Goal: Information Seeking & Learning: Check status

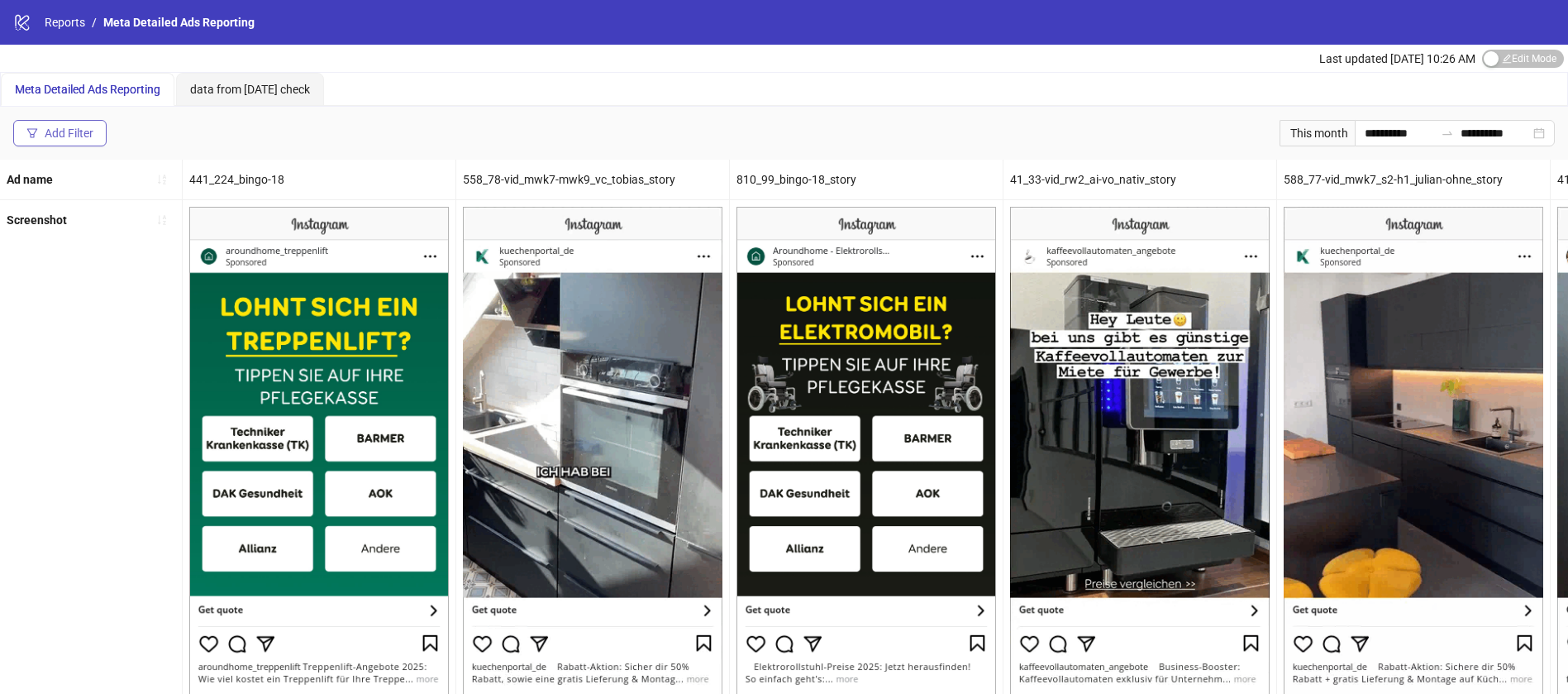
click at [77, 131] on div "Add Filter" at bounding box center [69, 132] width 49 height 13
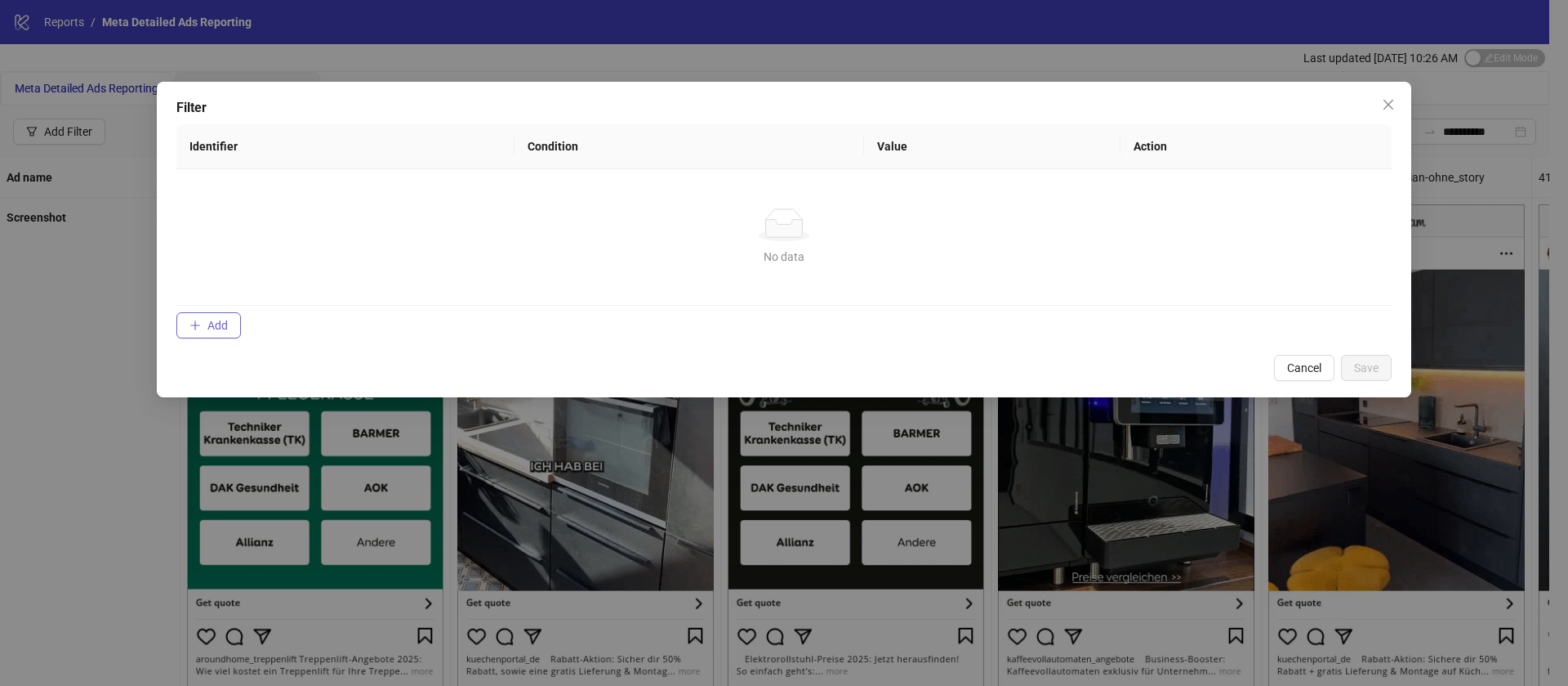
click at [204, 316] on button "Add" at bounding box center [208, 325] width 64 height 26
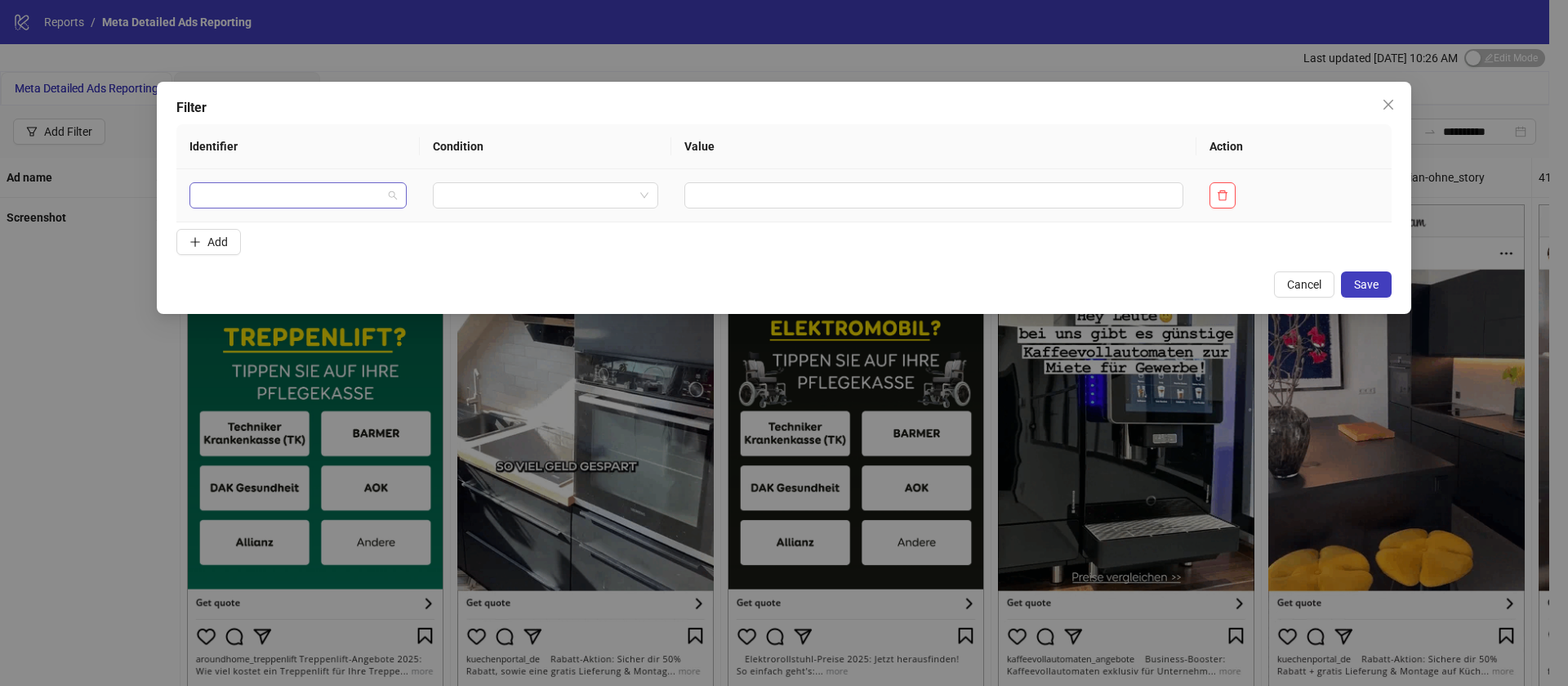
click at [299, 195] on input "search" at bounding box center [290, 195] width 183 height 25
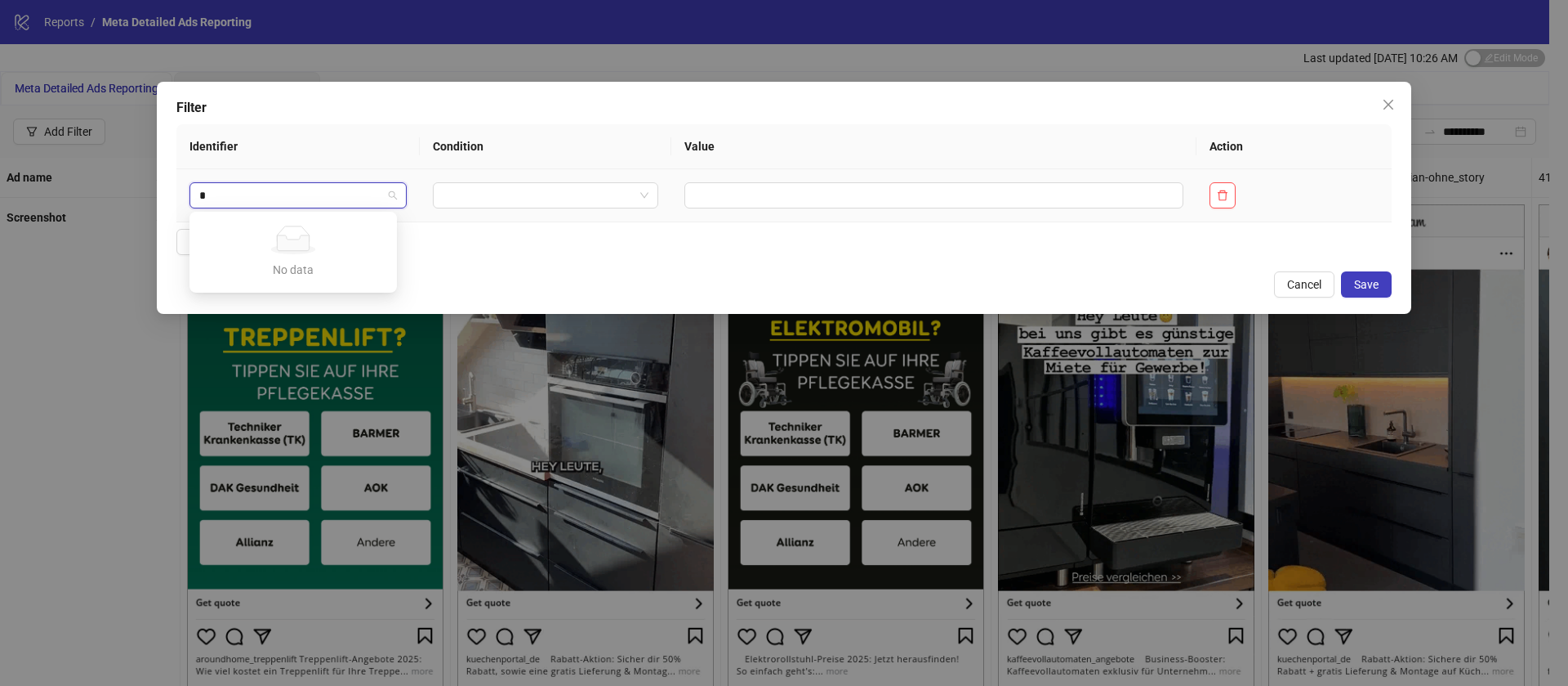
type input "*"
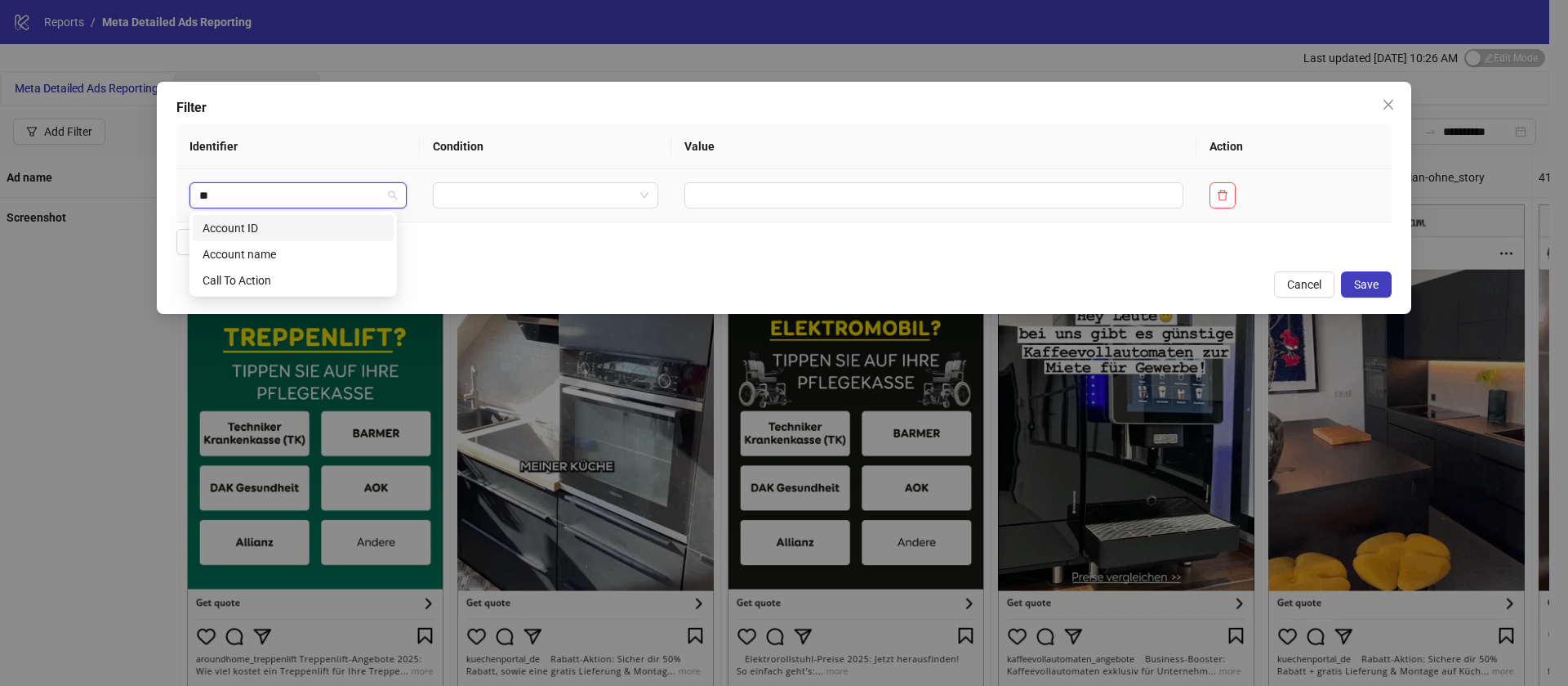
type input "***"
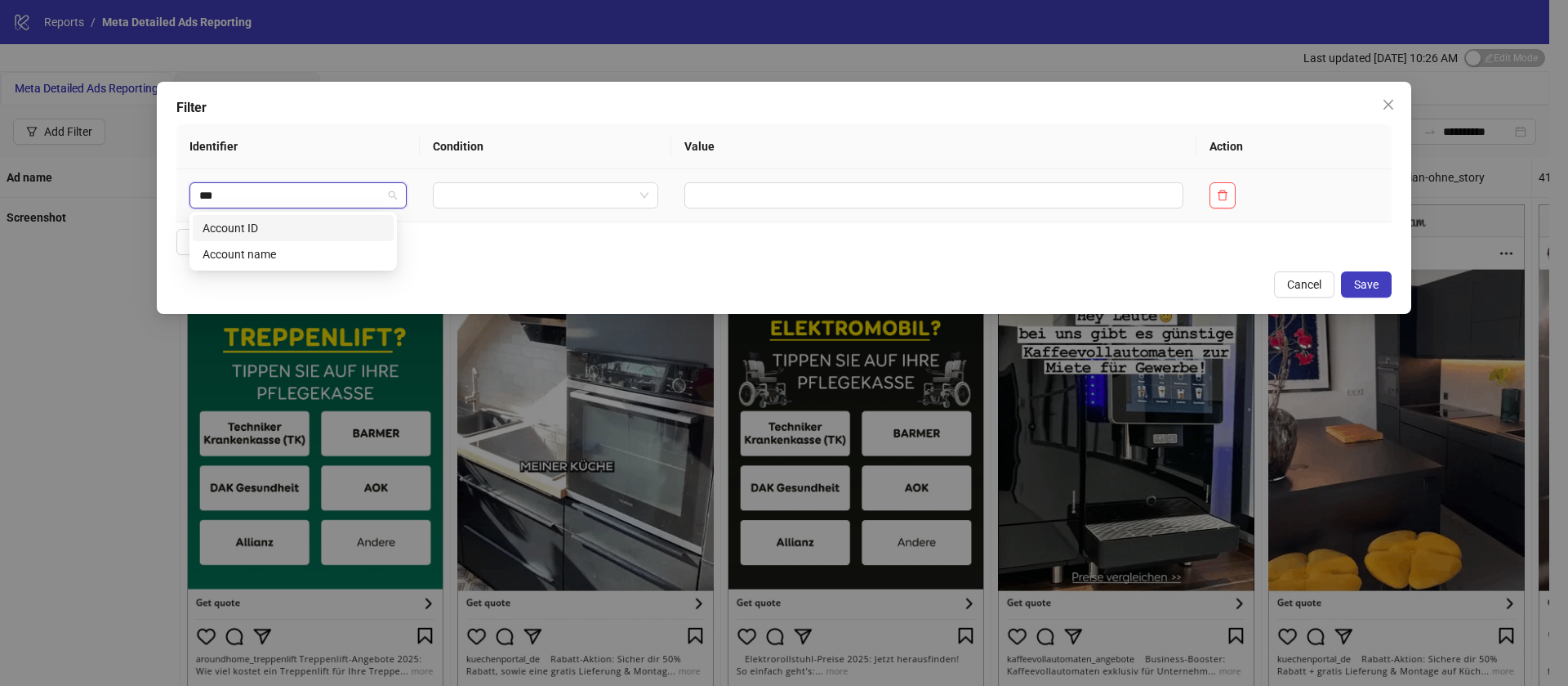
click at [298, 229] on div "Account ID" at bounding box center [293, 228] width 181 height 18
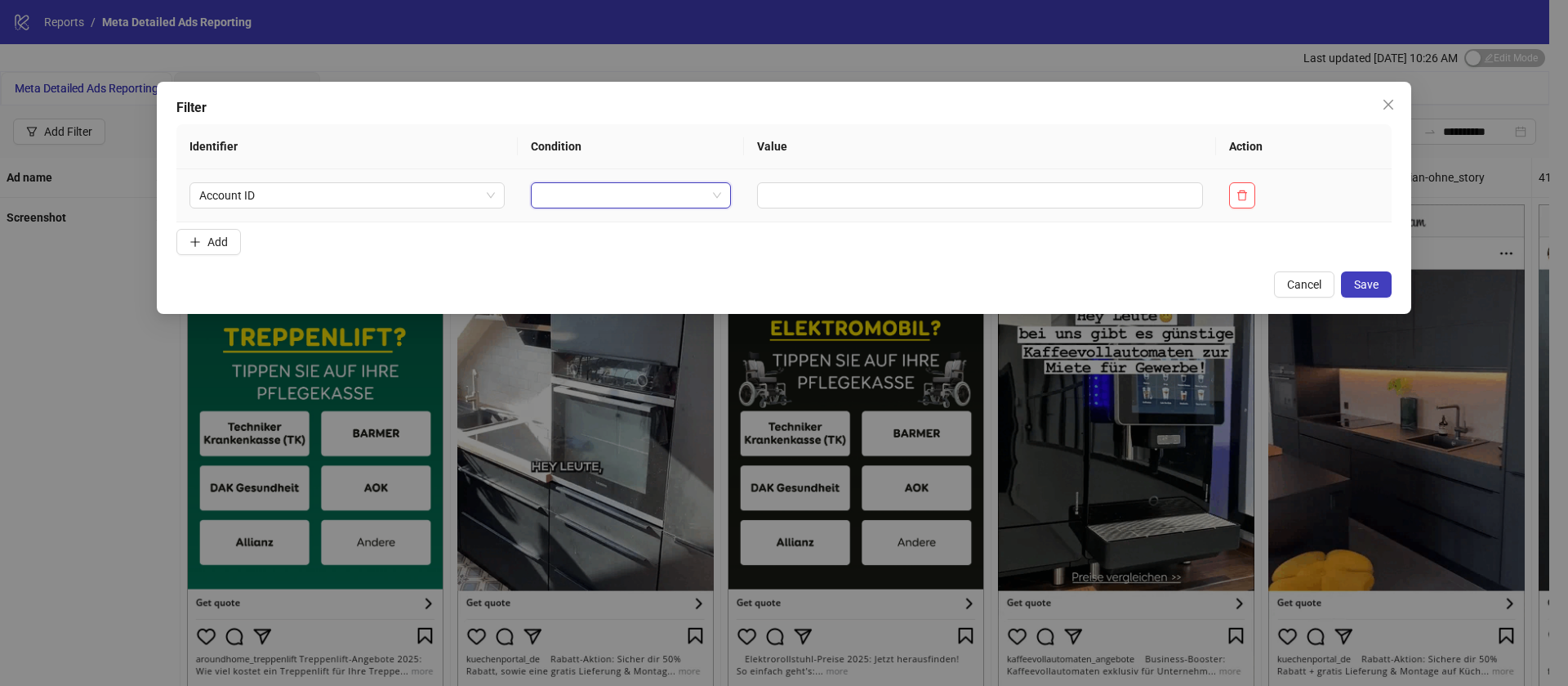
click at [590, 200] on input "search" at bounding box center [623, 195] width 166 height 25
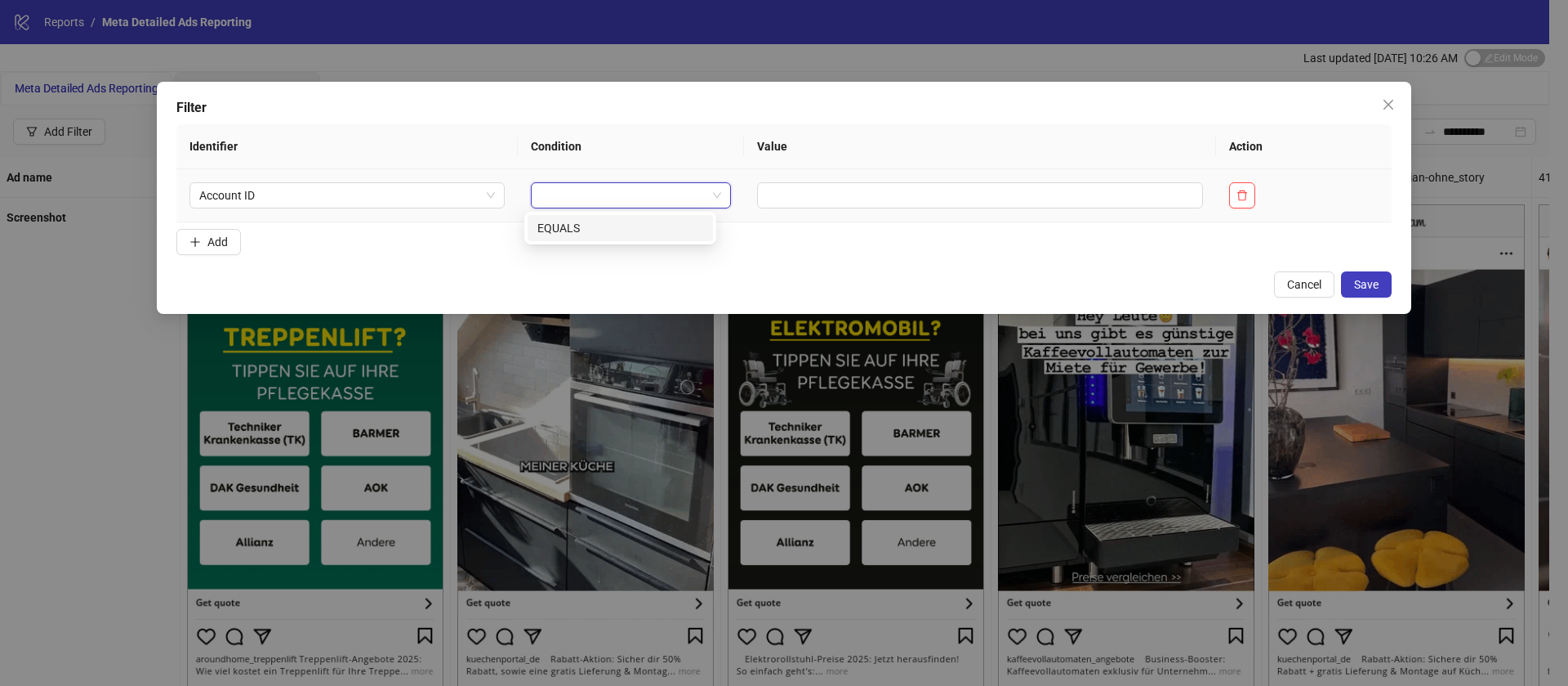
click at [589, 222] on div "EQUALS" at bounding box center [620, 228] width 166 height 18
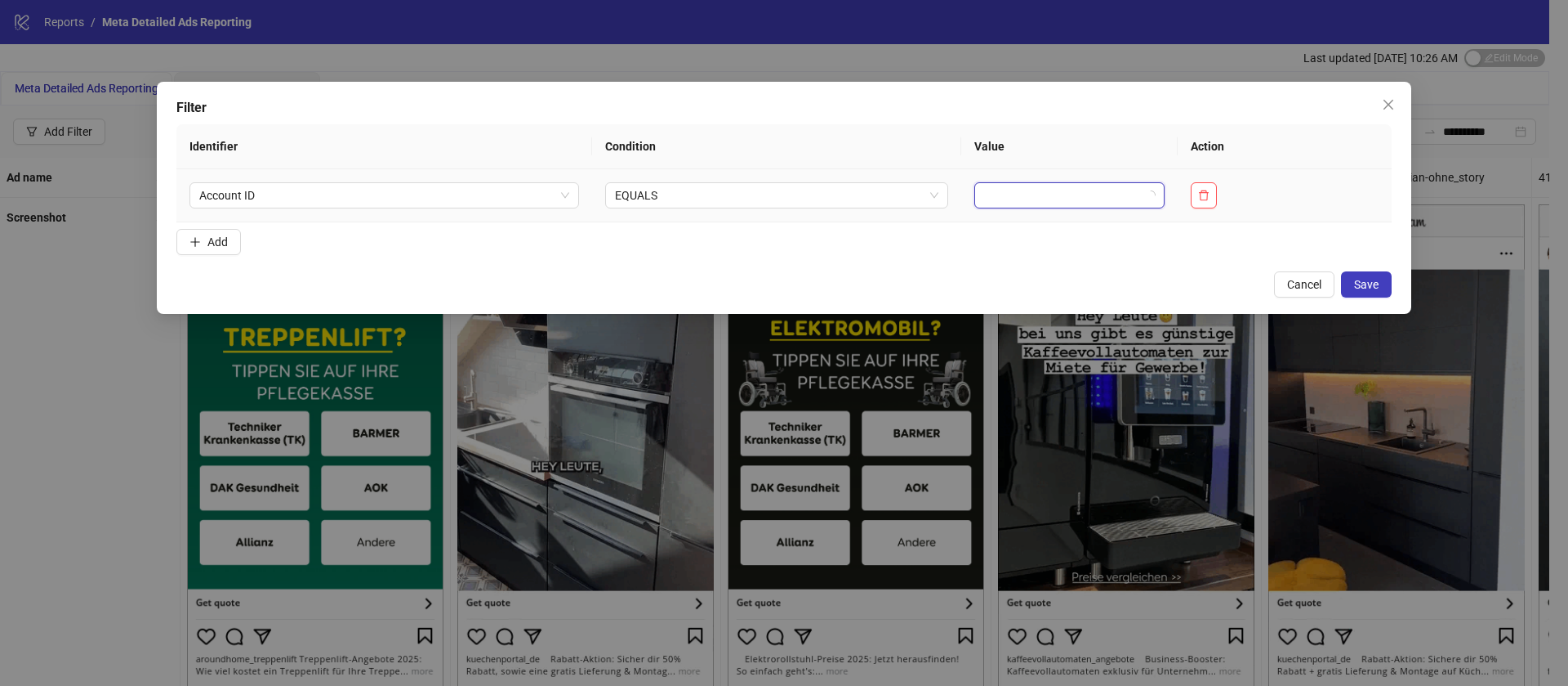
click at [1001, 191] on input "search" at bounding box center [1063, 195] width 156 height 25
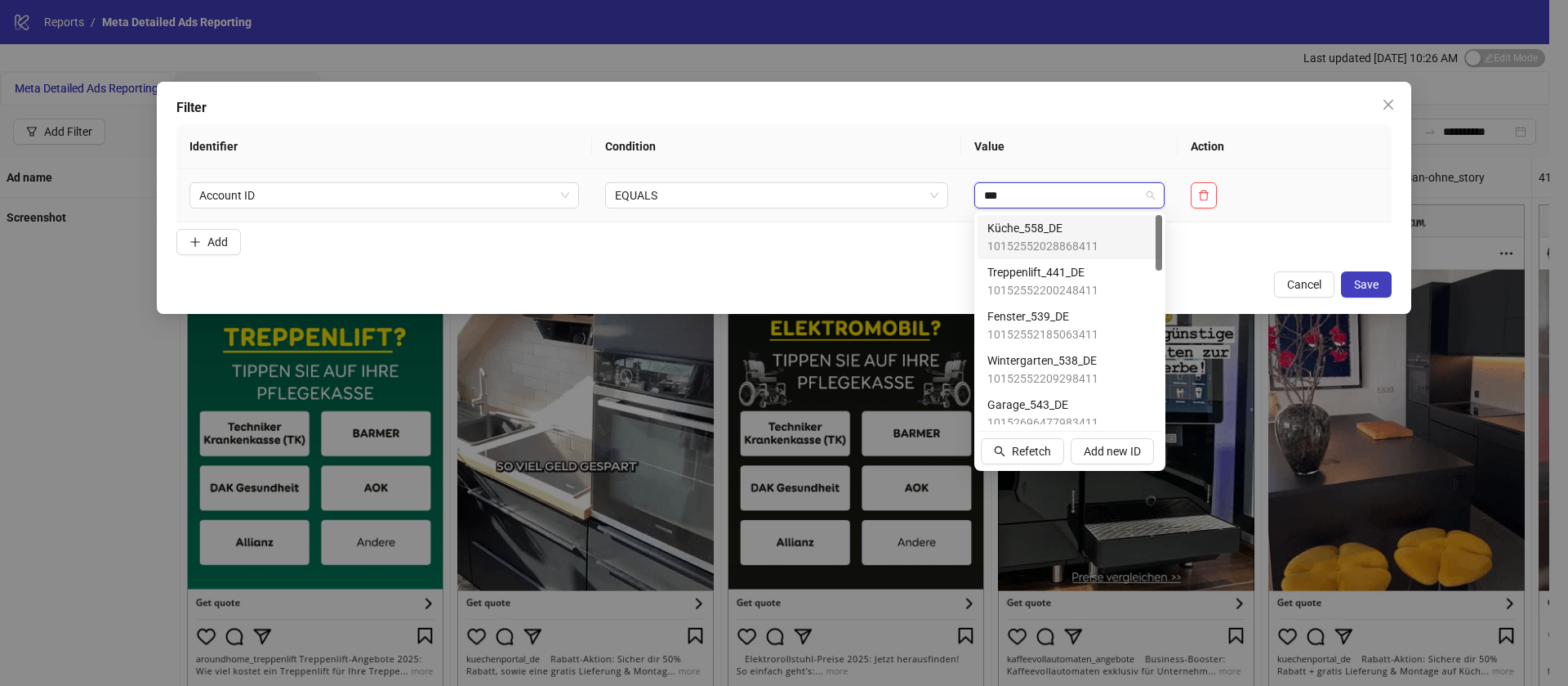
type input "****"
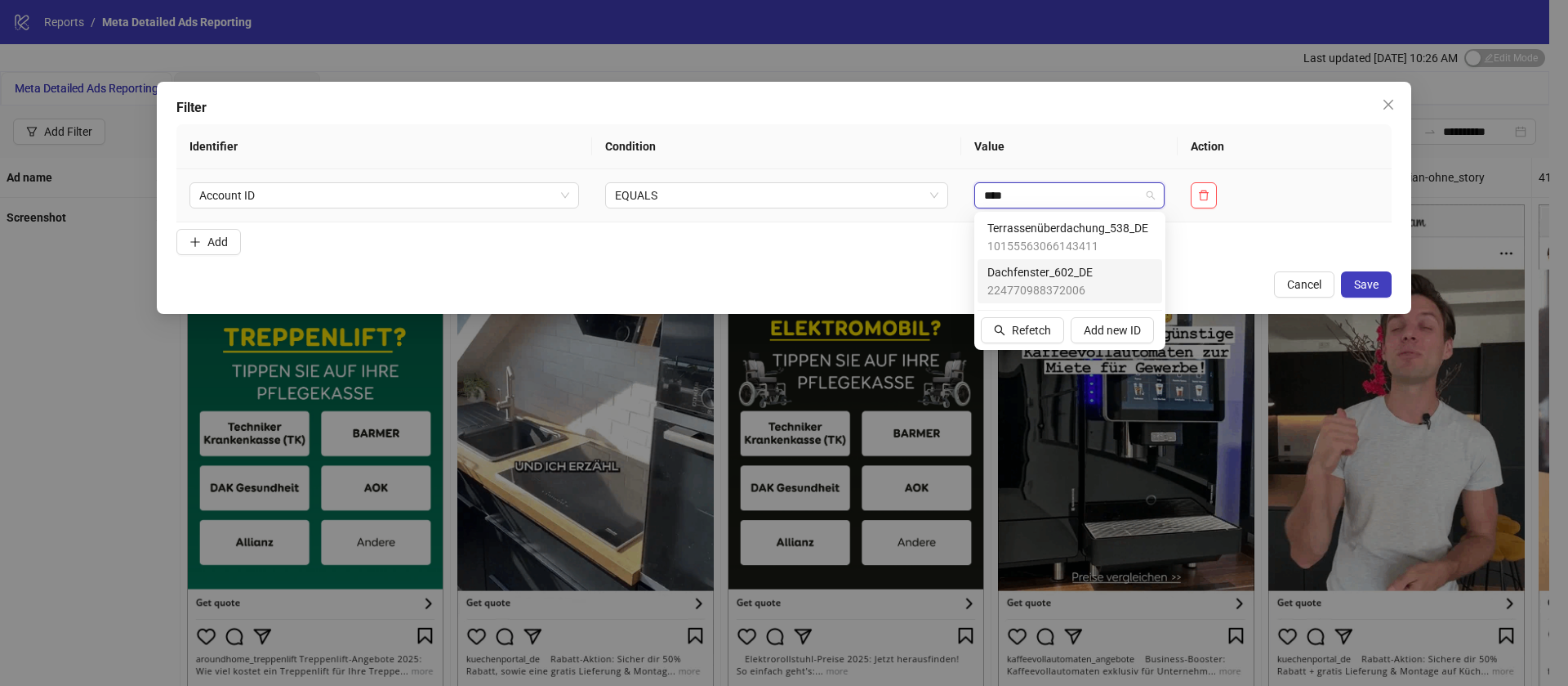
click at [1068, 271] on span "Dachfenster_602_DE" at bounding box center [1040, 272] width 106 height 18
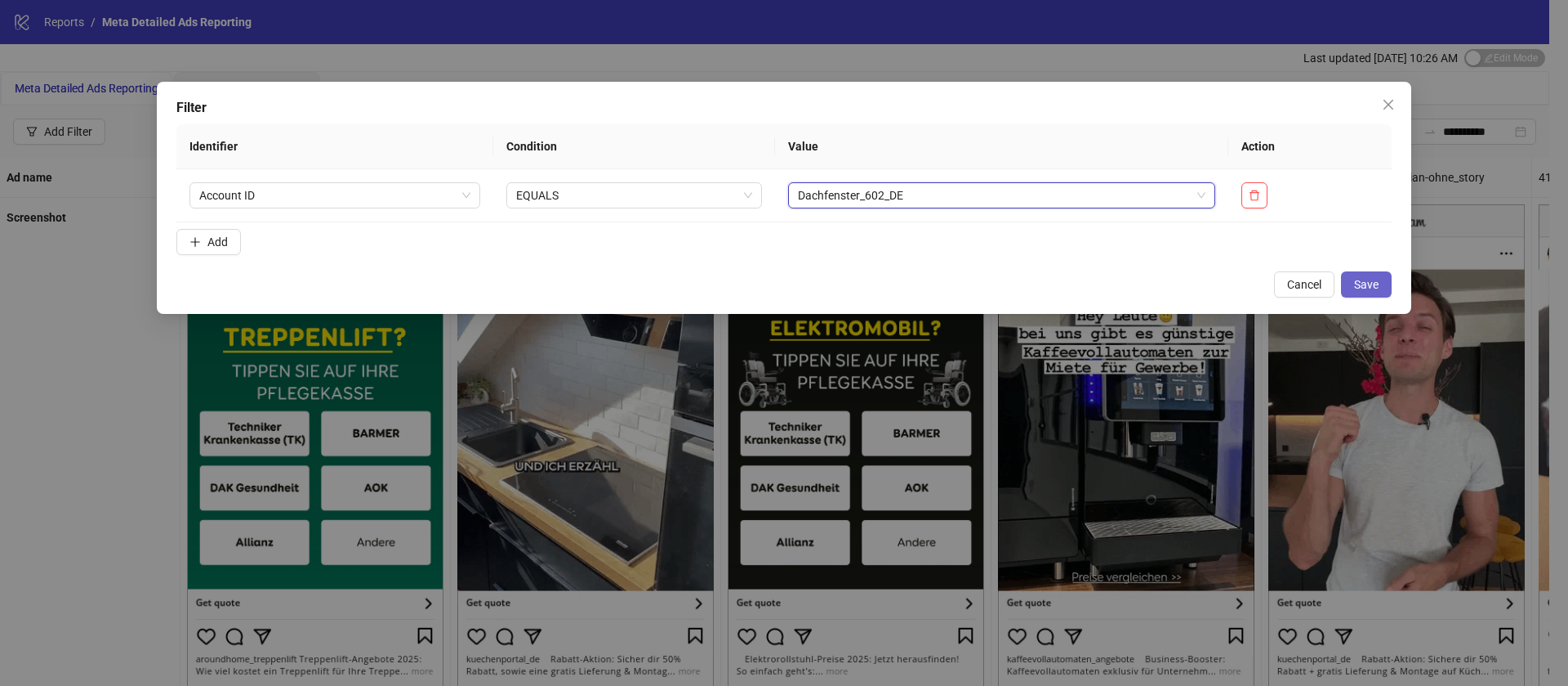
click at [1366, 283] on span "Save" at bounding box center [1366, 284] width 25 height 13
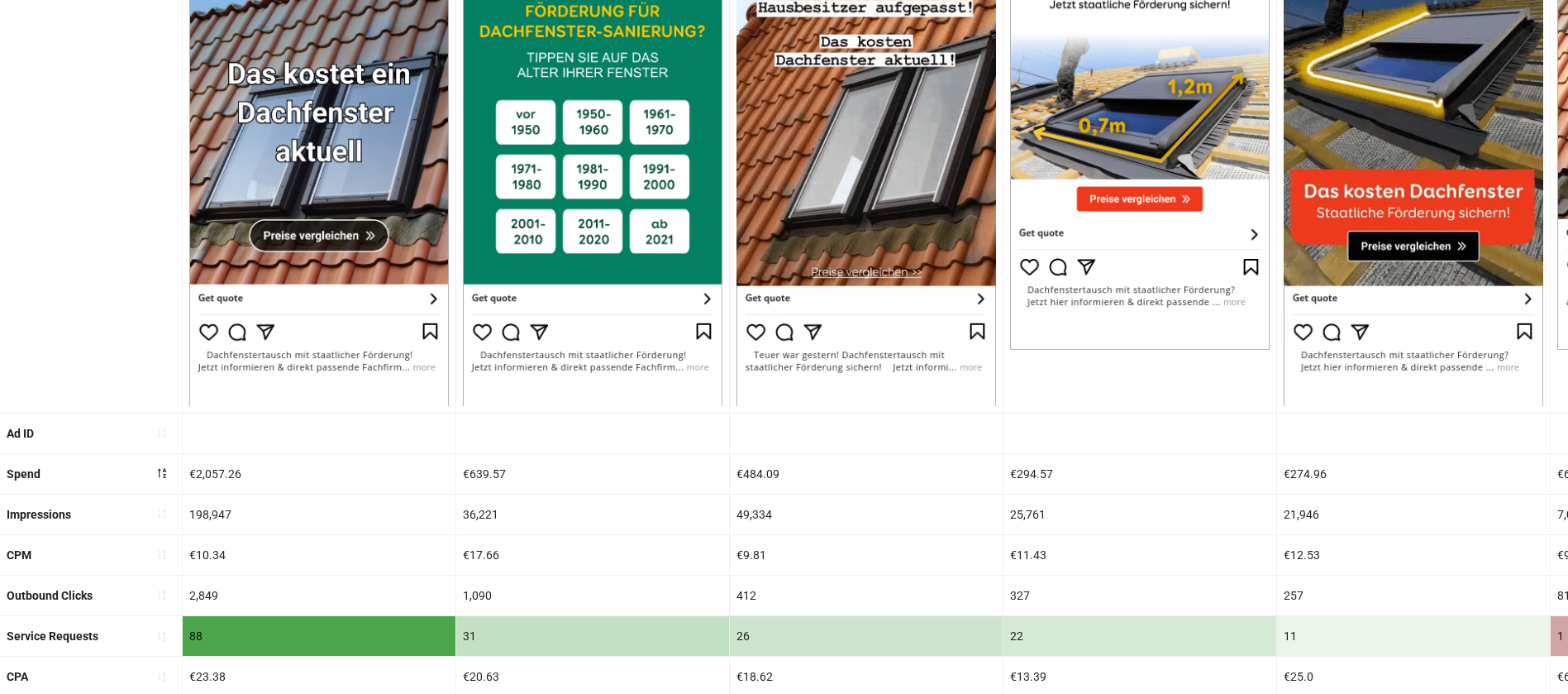
scroll to position [288, 0]
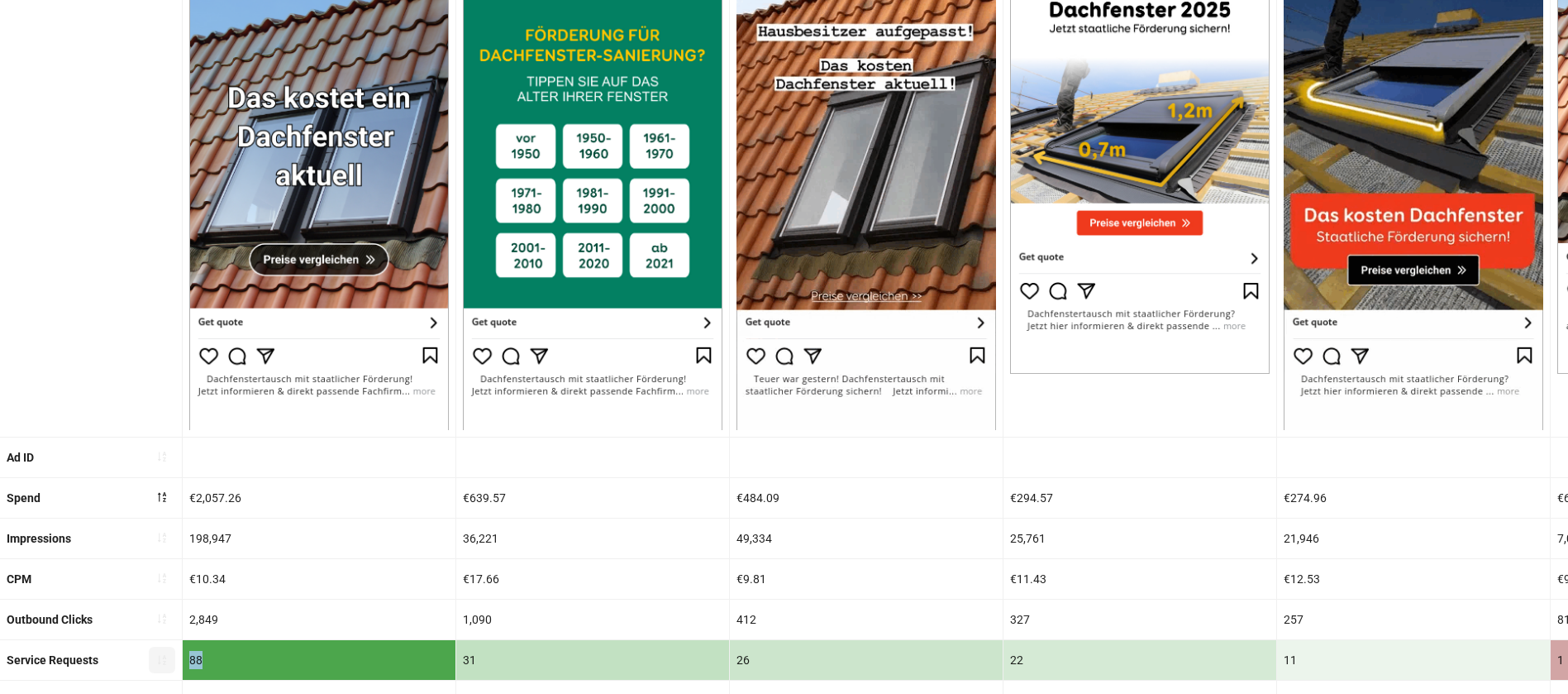
drag, startPoint x: 218, startPoint y: 651, endPoint x: 158, endPoint y: 659, distance: 60.5
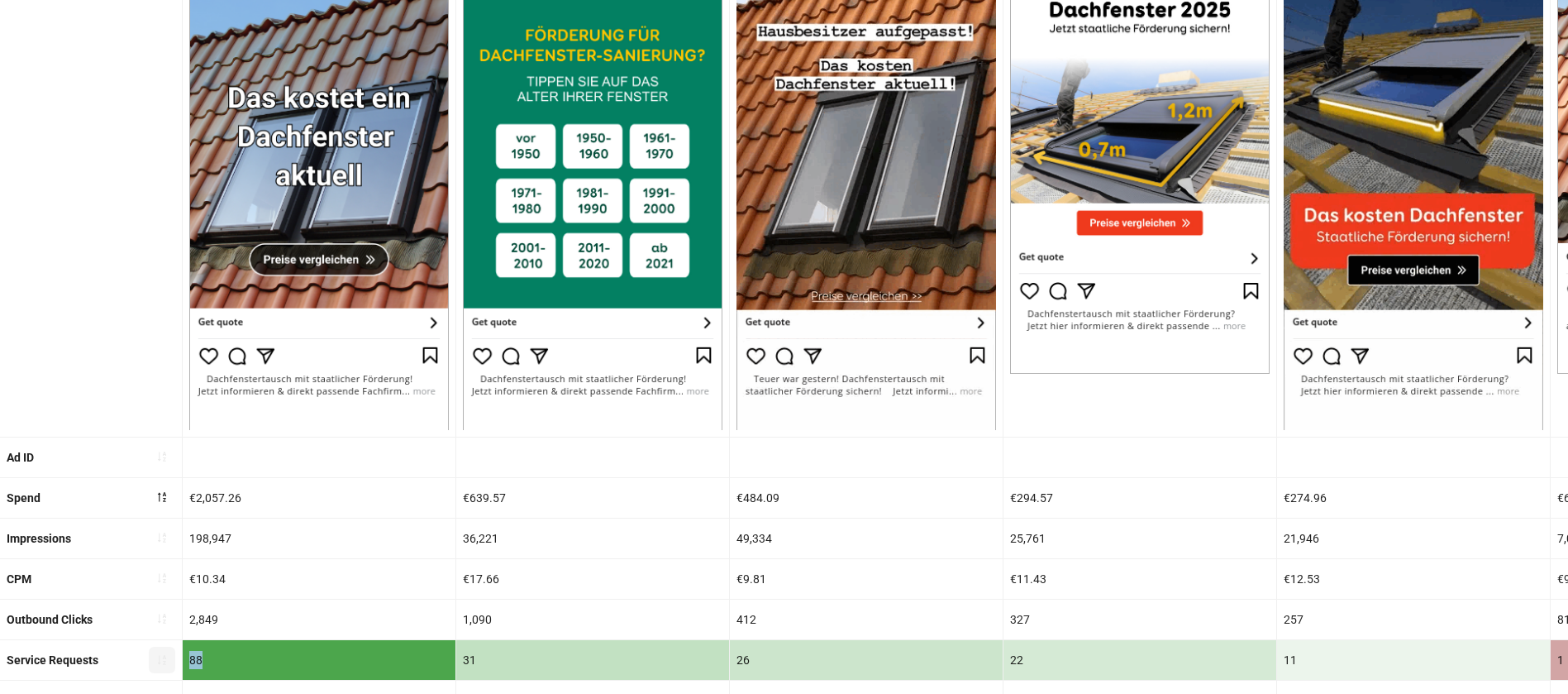
click at [158, 659] on div "Service Requests 88 31 26 22 11 1 0 2 1 2 0" at bounding box center [1595, 660] width 3191 height 41
drag, startPoint x: 498, startPoint y: 667, endPoint x: 447, endPoint y: 657, distance: 52.0
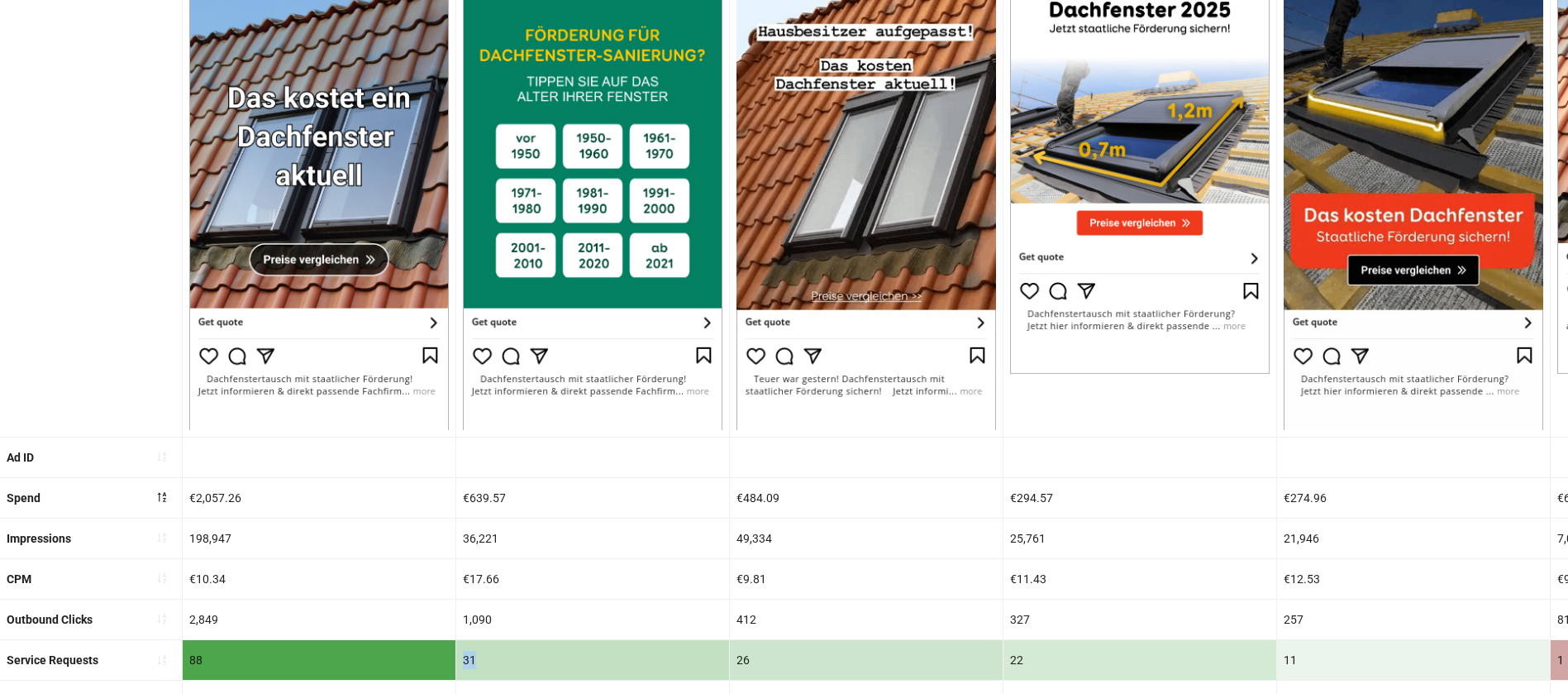
click at [447, 657] on div "Service Requests 88 31 26 22 11 1 0 2 1 2 0" at bounding box center [1595, 660] width 3191 height 41
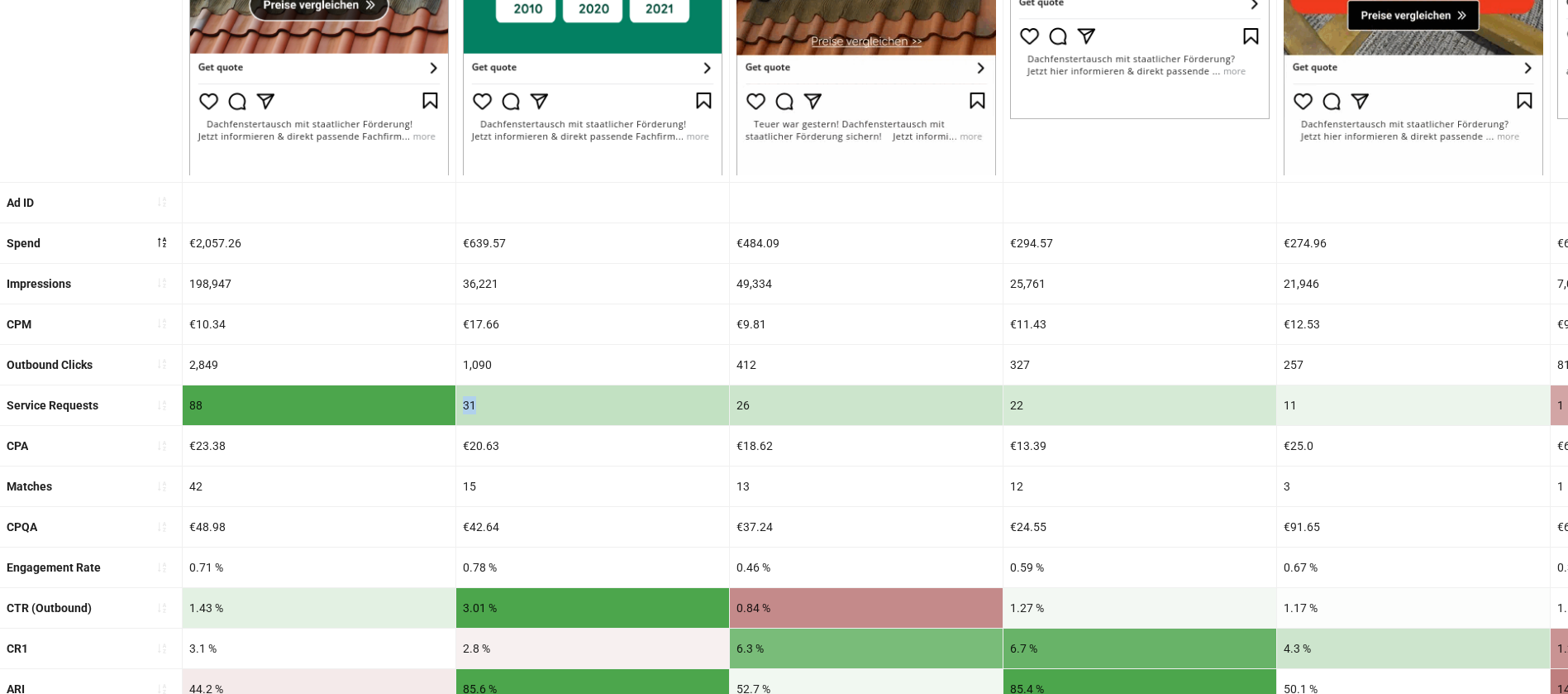
scroll to position [311, 0]
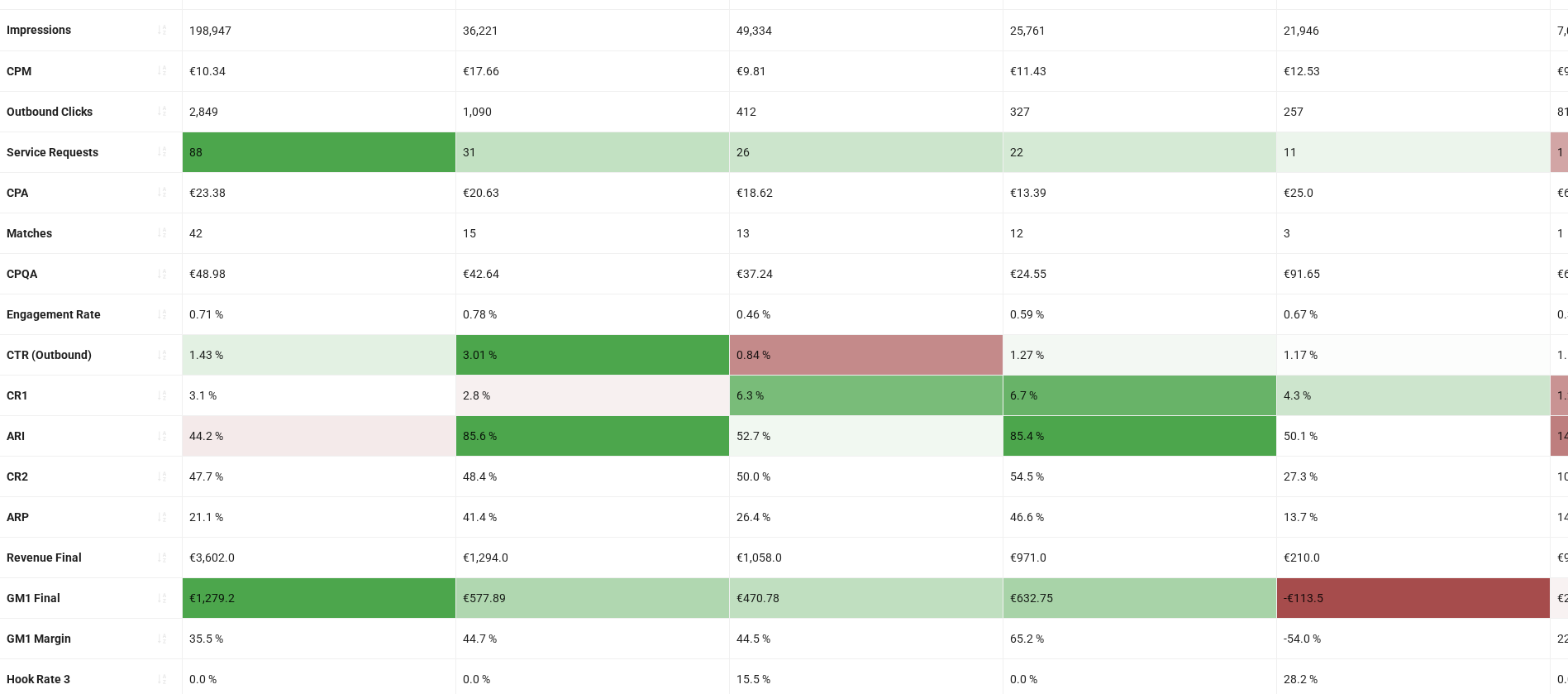
click at [503, 361] on div "3.01 %" at bounding box center [593, 355] width 273 height 40
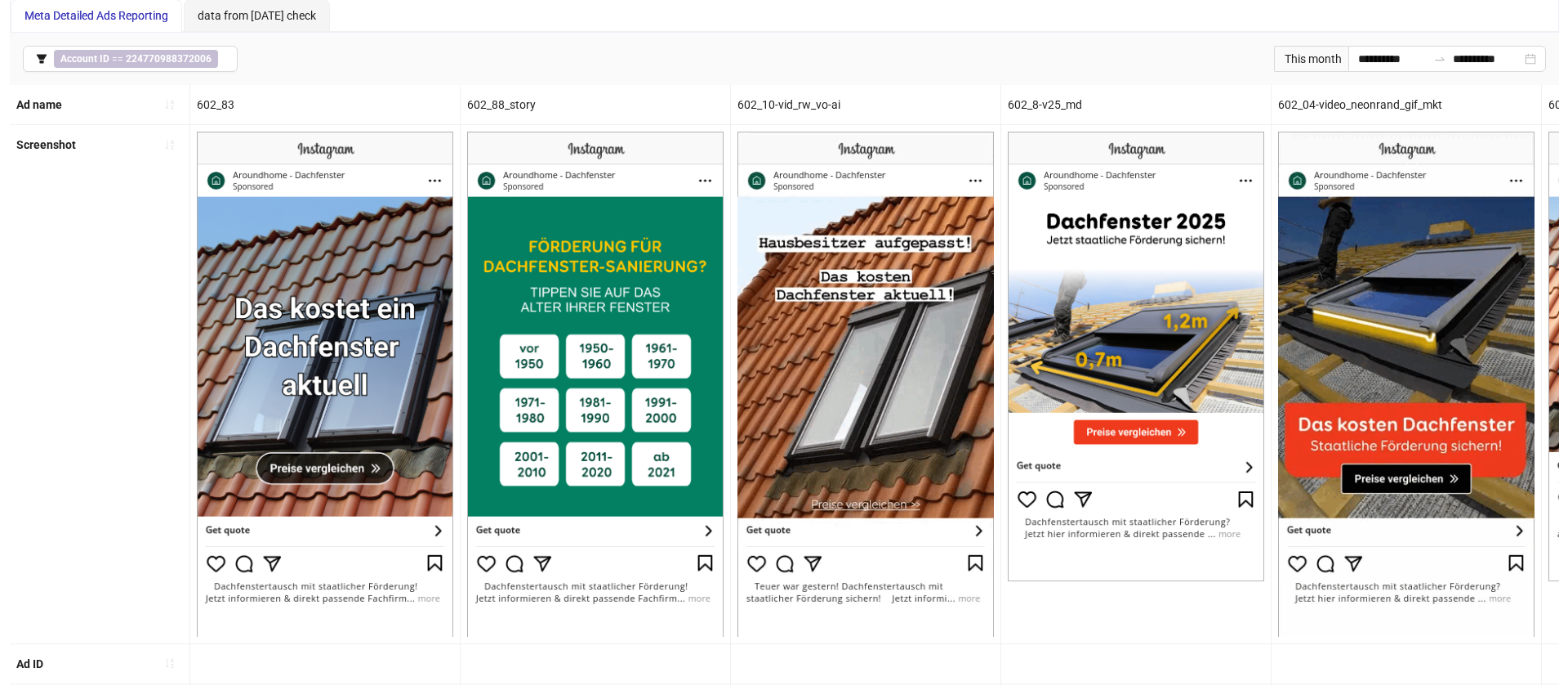
scroll to position [66, 0]
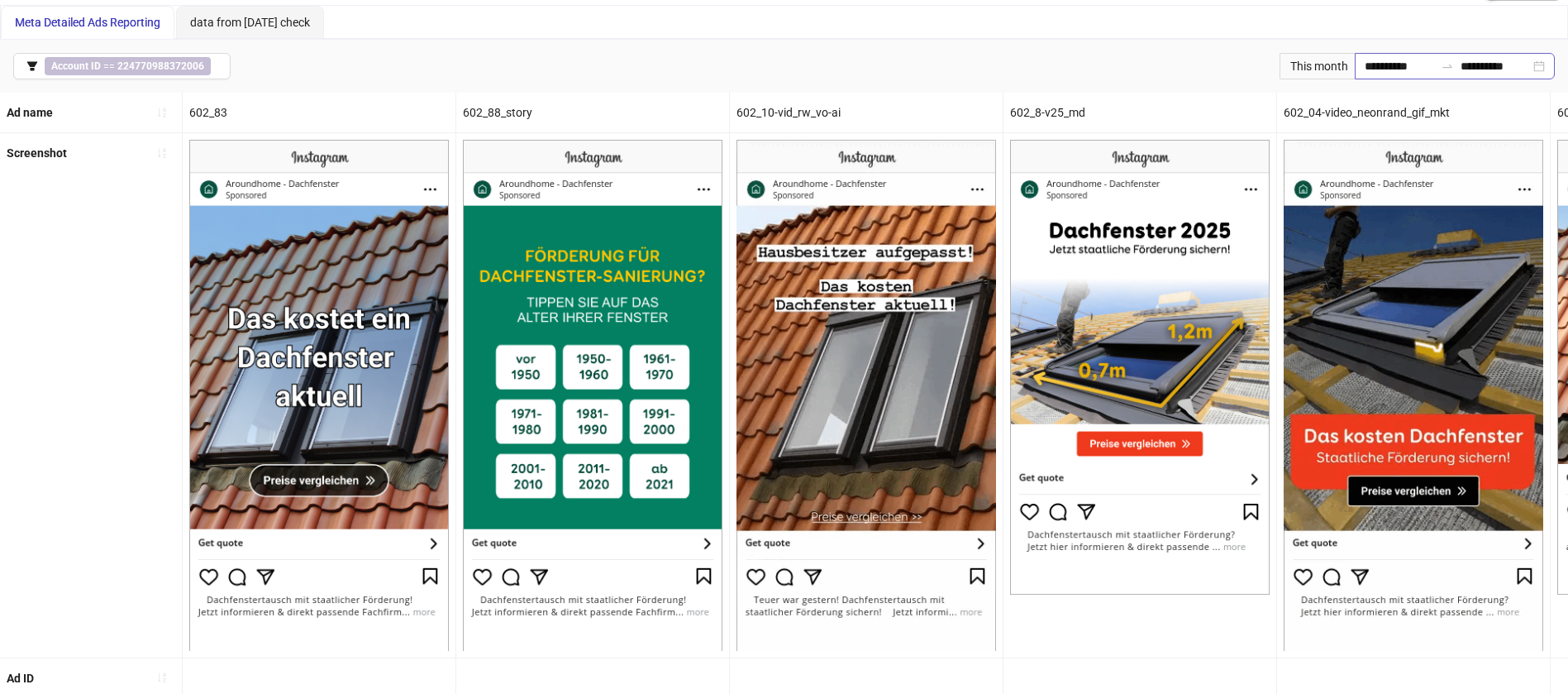
click at [1396, 77] on div "**********" at bounding box center [1454, 66] width 200 height 26
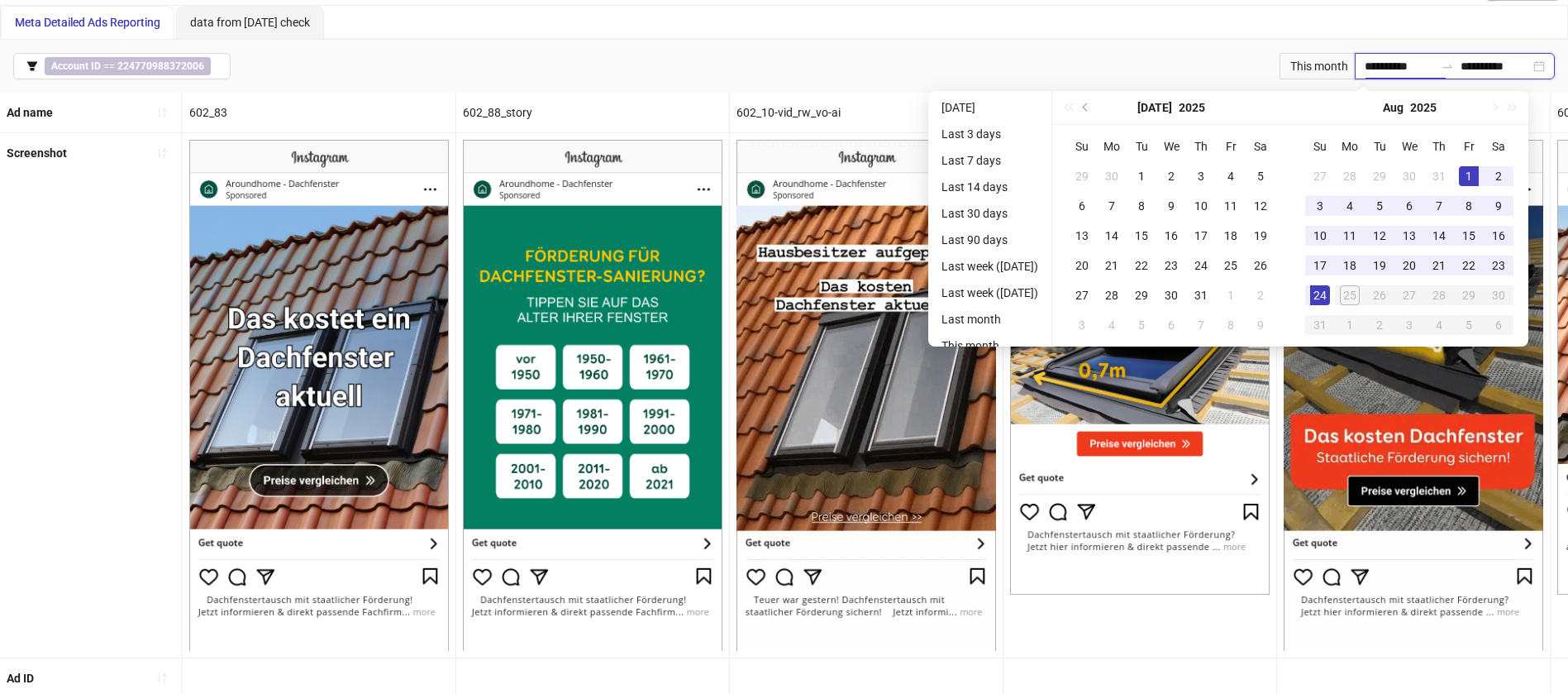
click at [1396, 73] on input "**********" at bounding box center [1399, 66] width 70 height 18
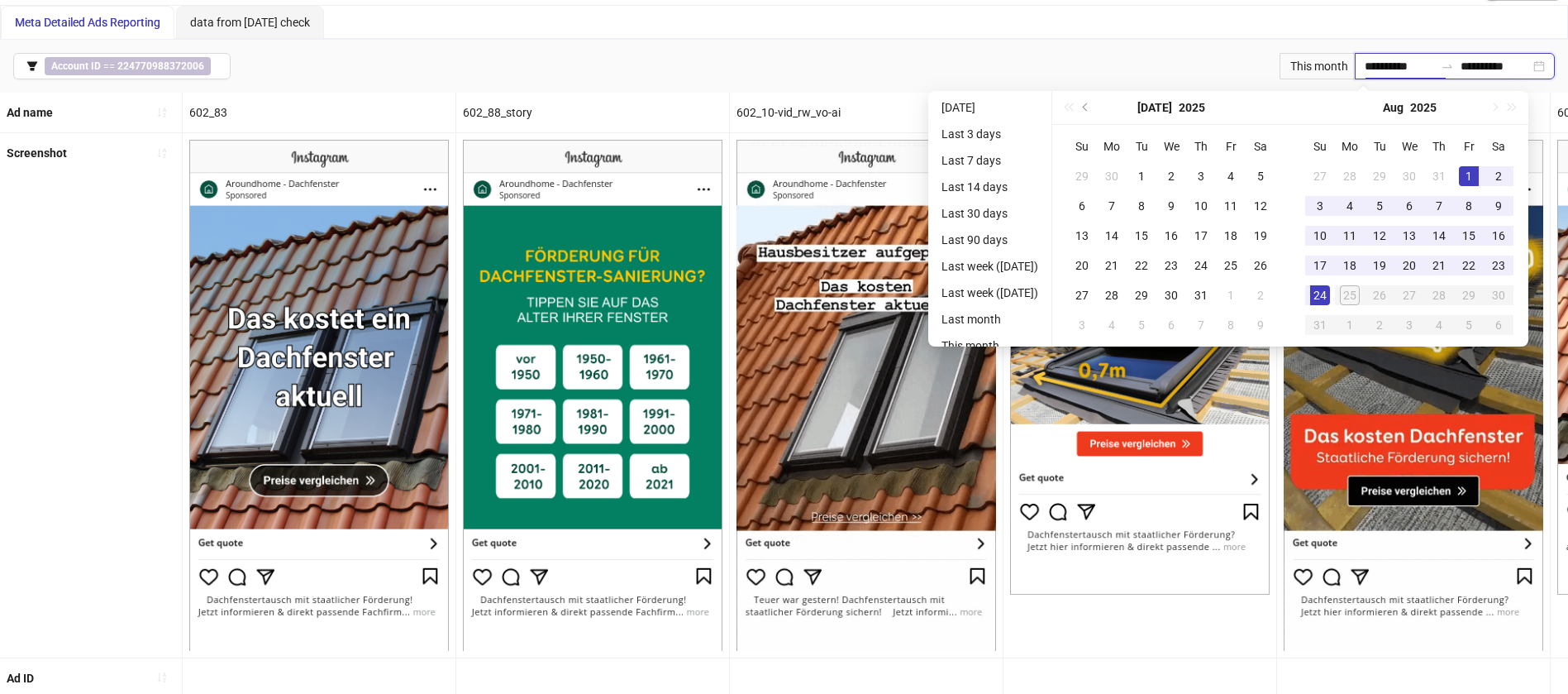
type input "**********"
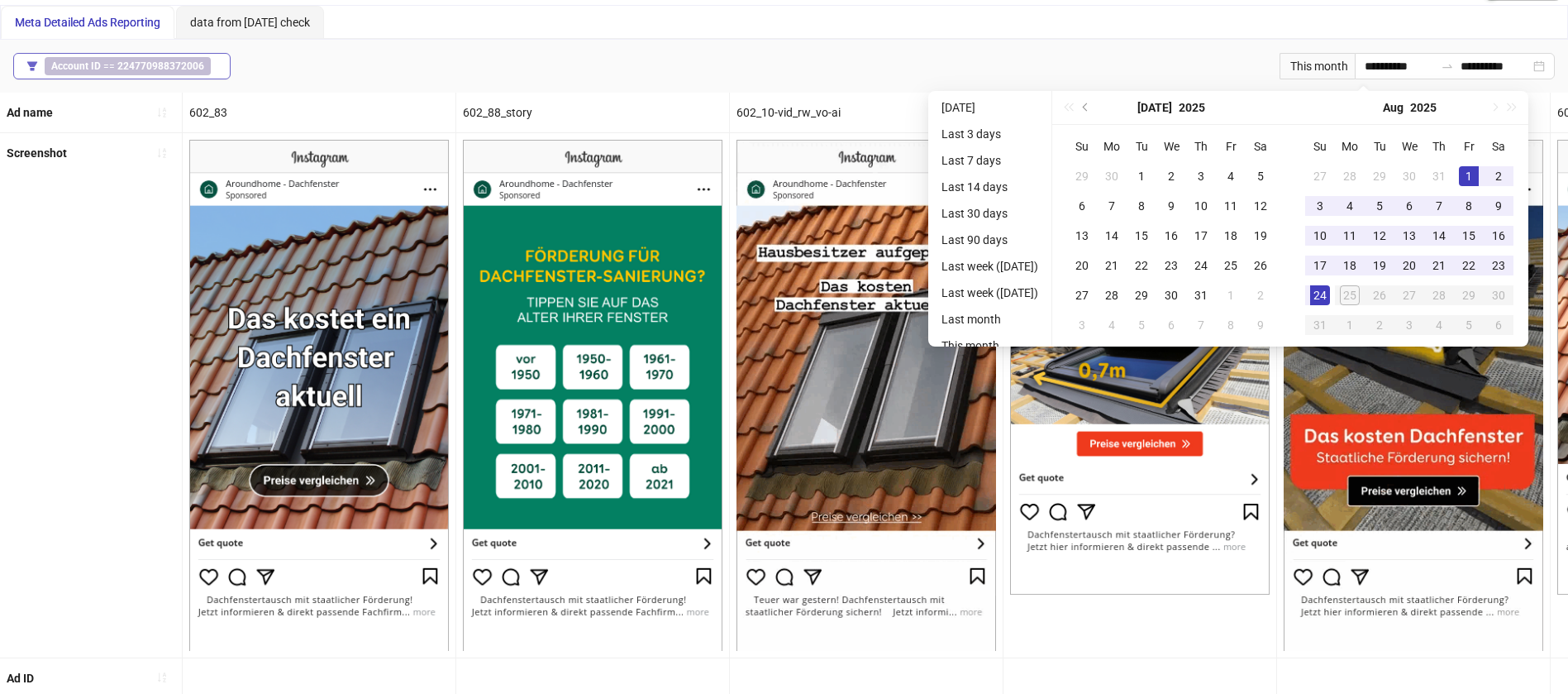
click at [161, 61] on b "224770988372006" at bounding box center [161, 65] width 87 height 11
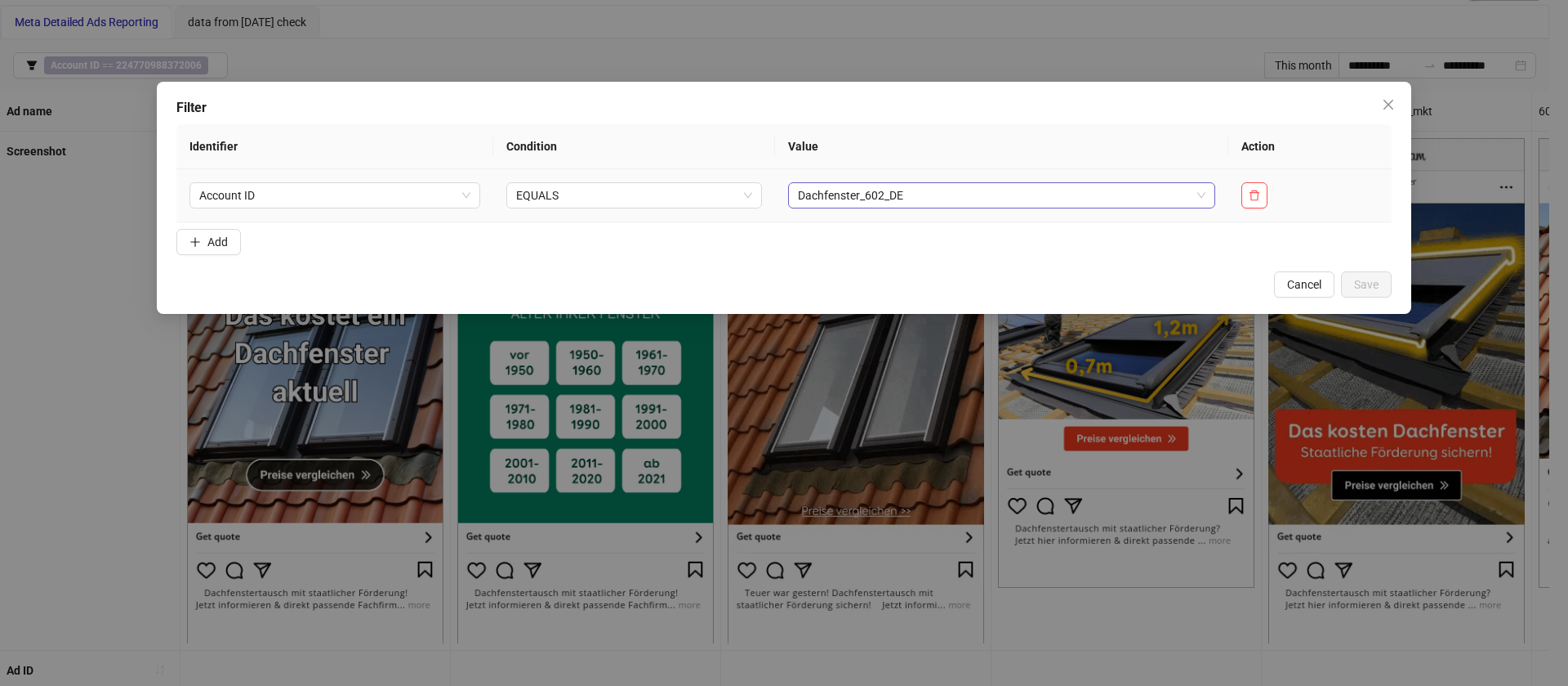
click at [821, 194] on span "Dachfenster_602_DE" at bounding box center [1002, 195] width 407 height 25
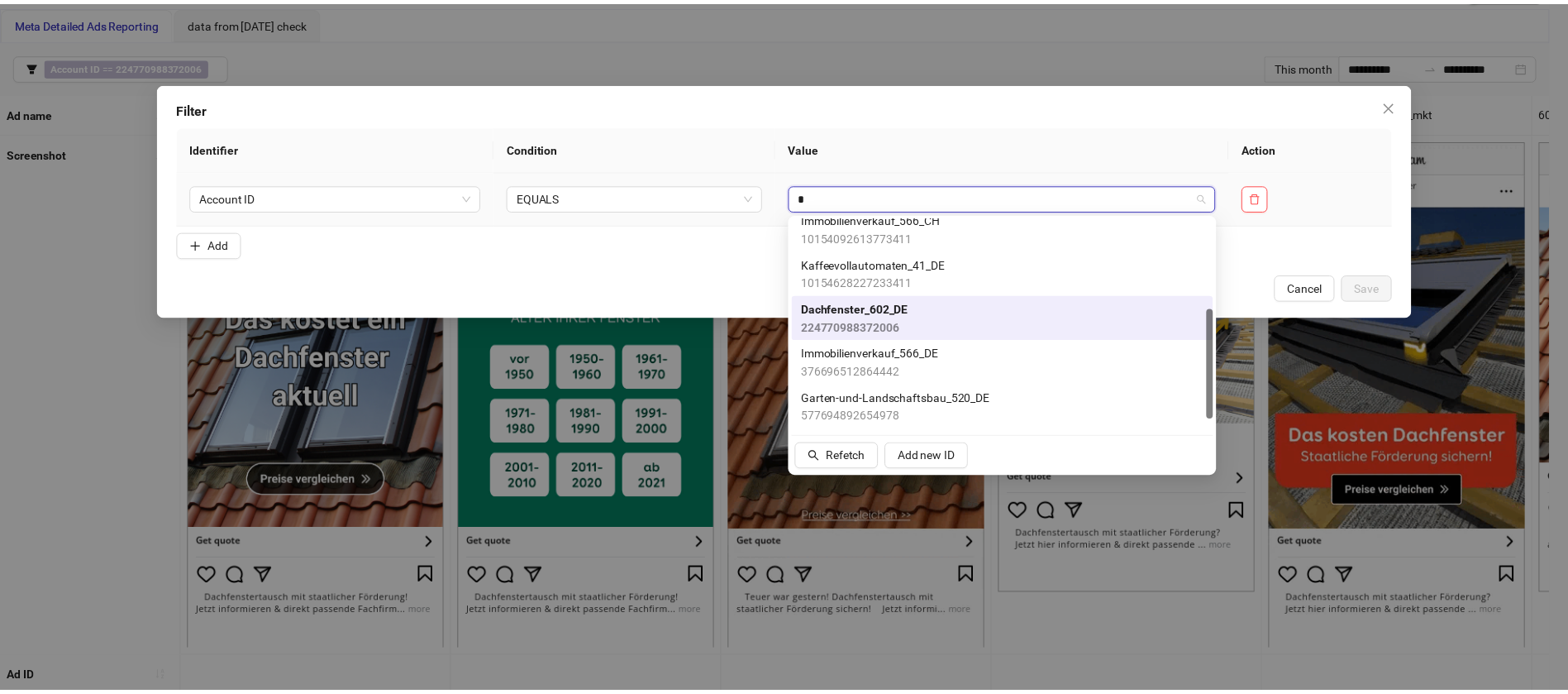
scroll to position [0, 0]
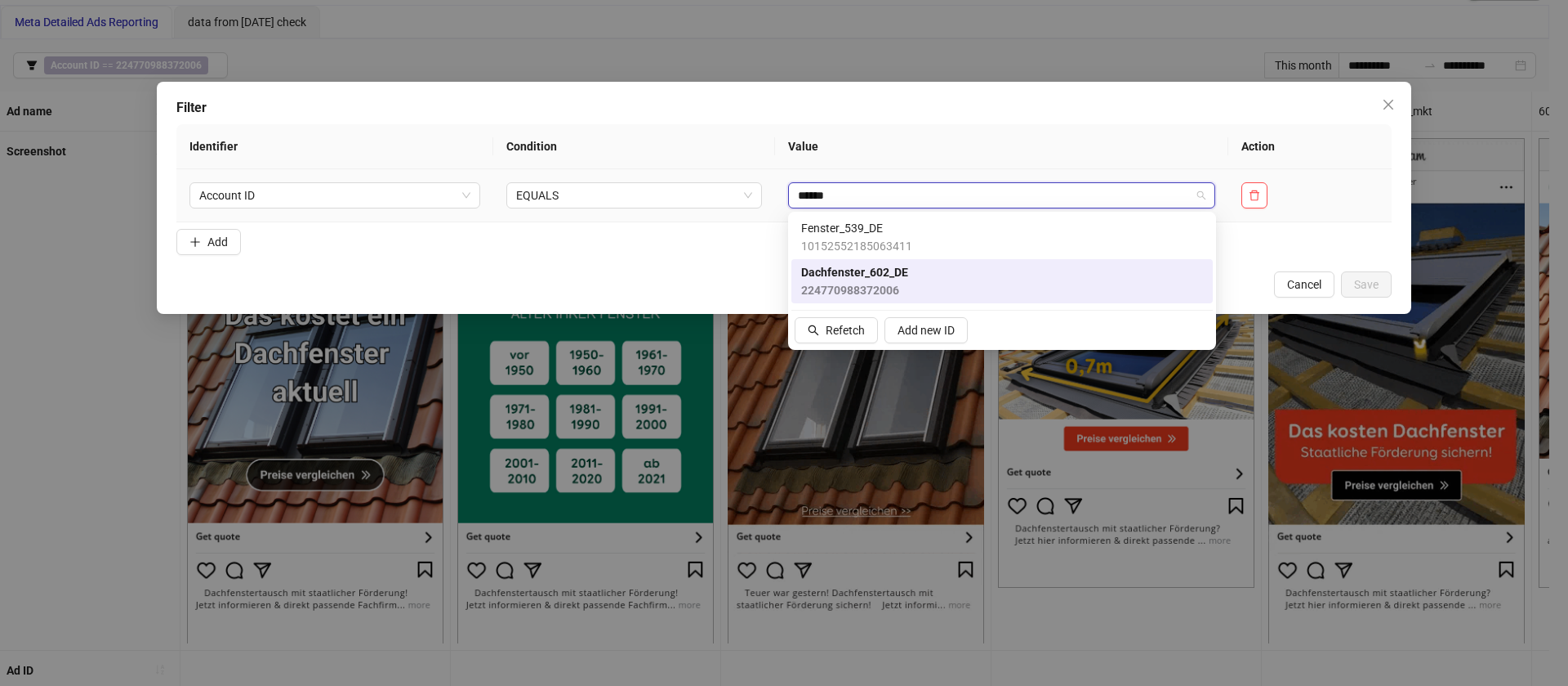
type input "*******"
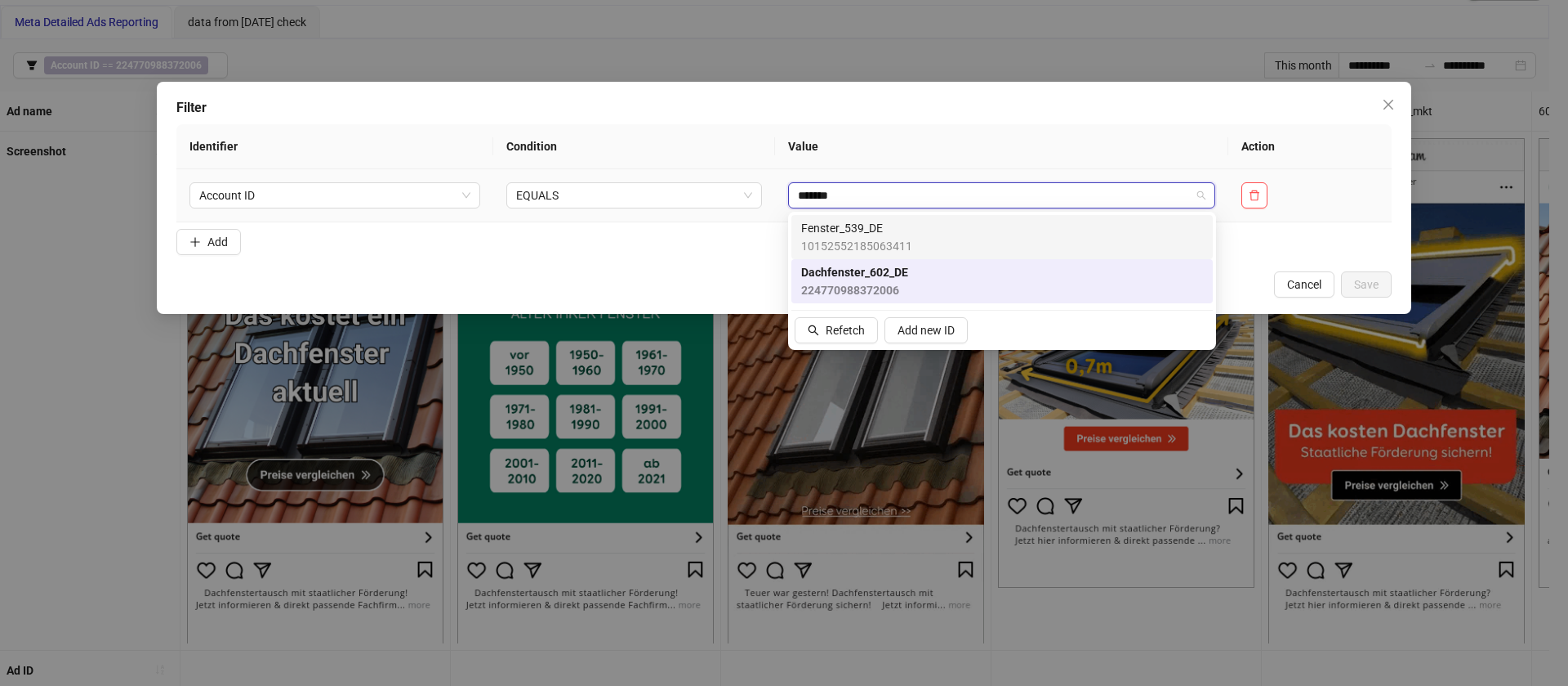
click at [846, 239] on span "10152552185063411" at bounding box center [857, 246] width 111 height 18
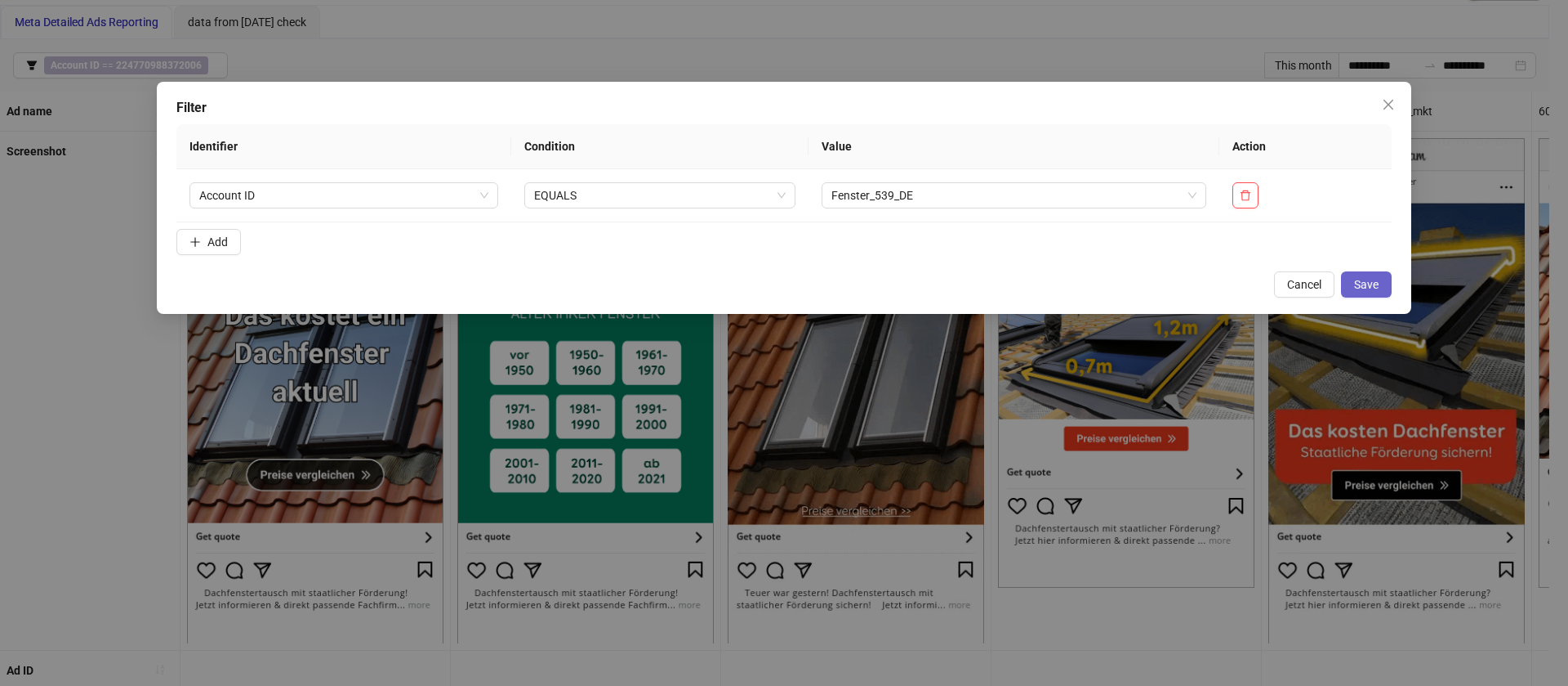
click at [1362, 281] on span "Save" at bounding box center [1366, 284] width 25 height 13
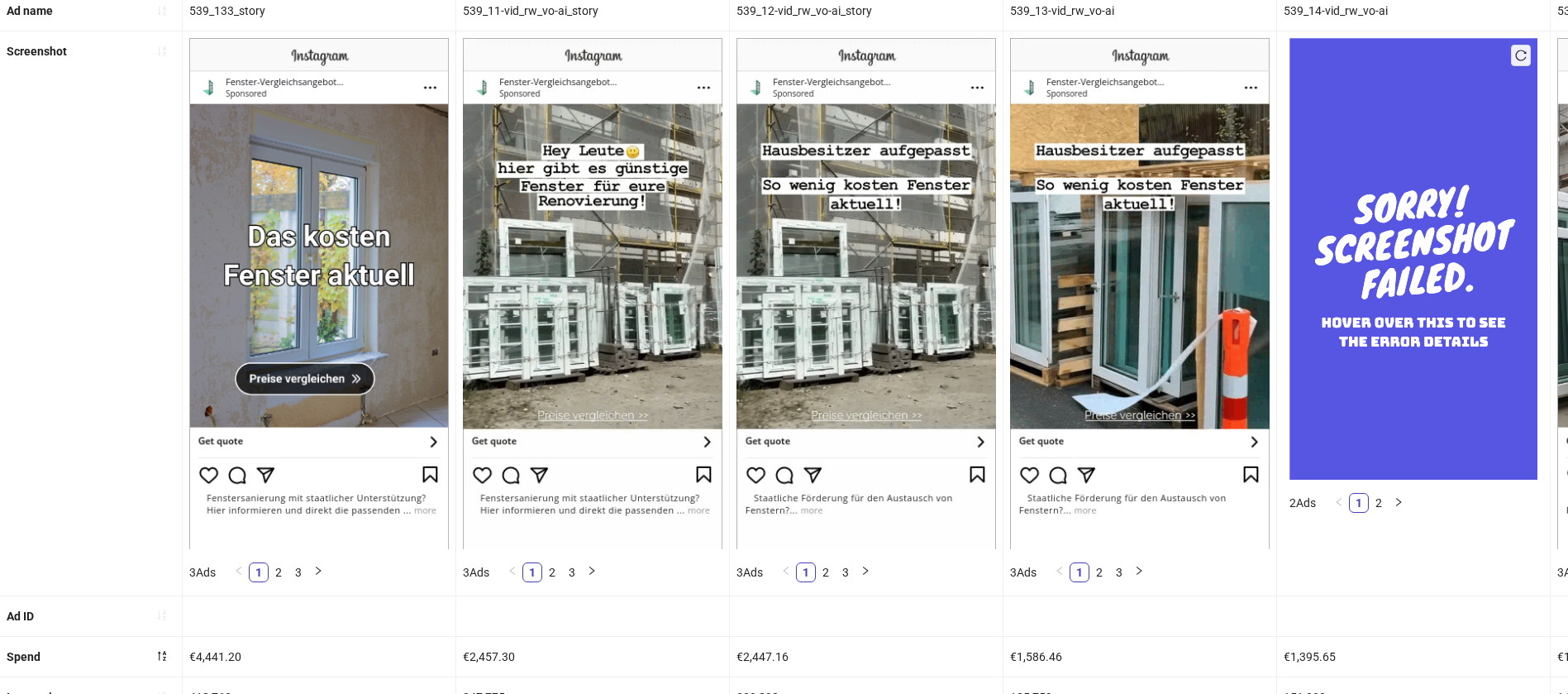
scroll to position [32, 0]
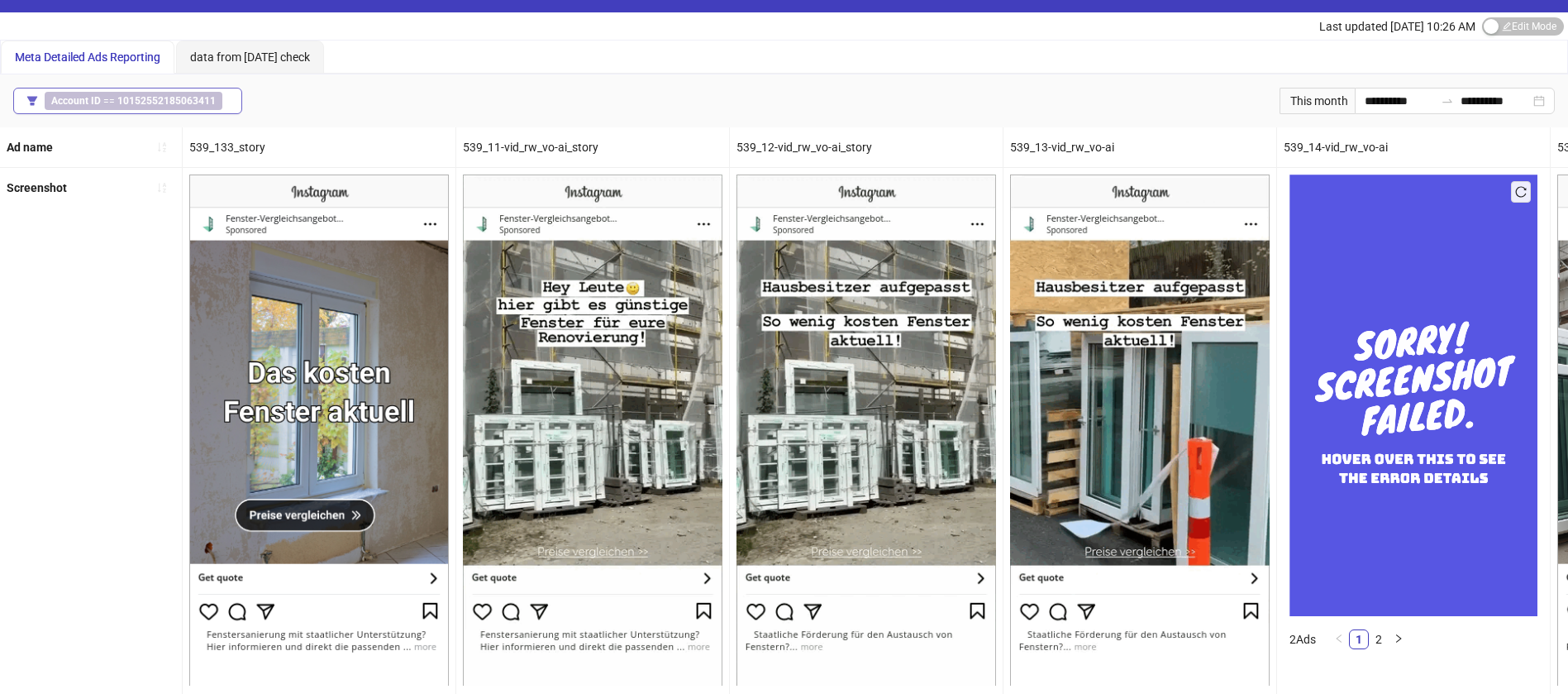
click at [182, 88] on button "Account ID == 10152552185063411" at bounding box center [127, 101] width 229 height 26
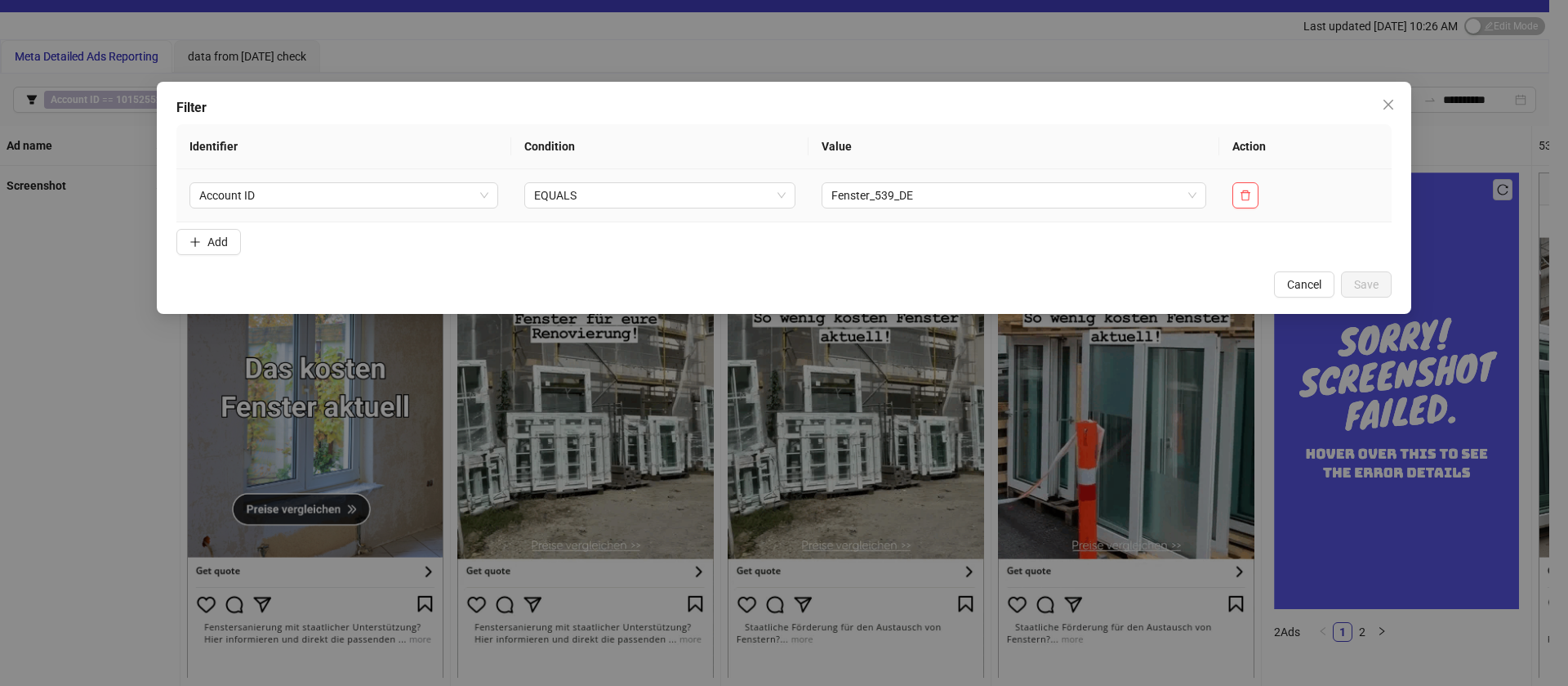
click at [883, 177] on td "Fenster_539_DE" at bounding box center [1014, 196] width 411 height 53
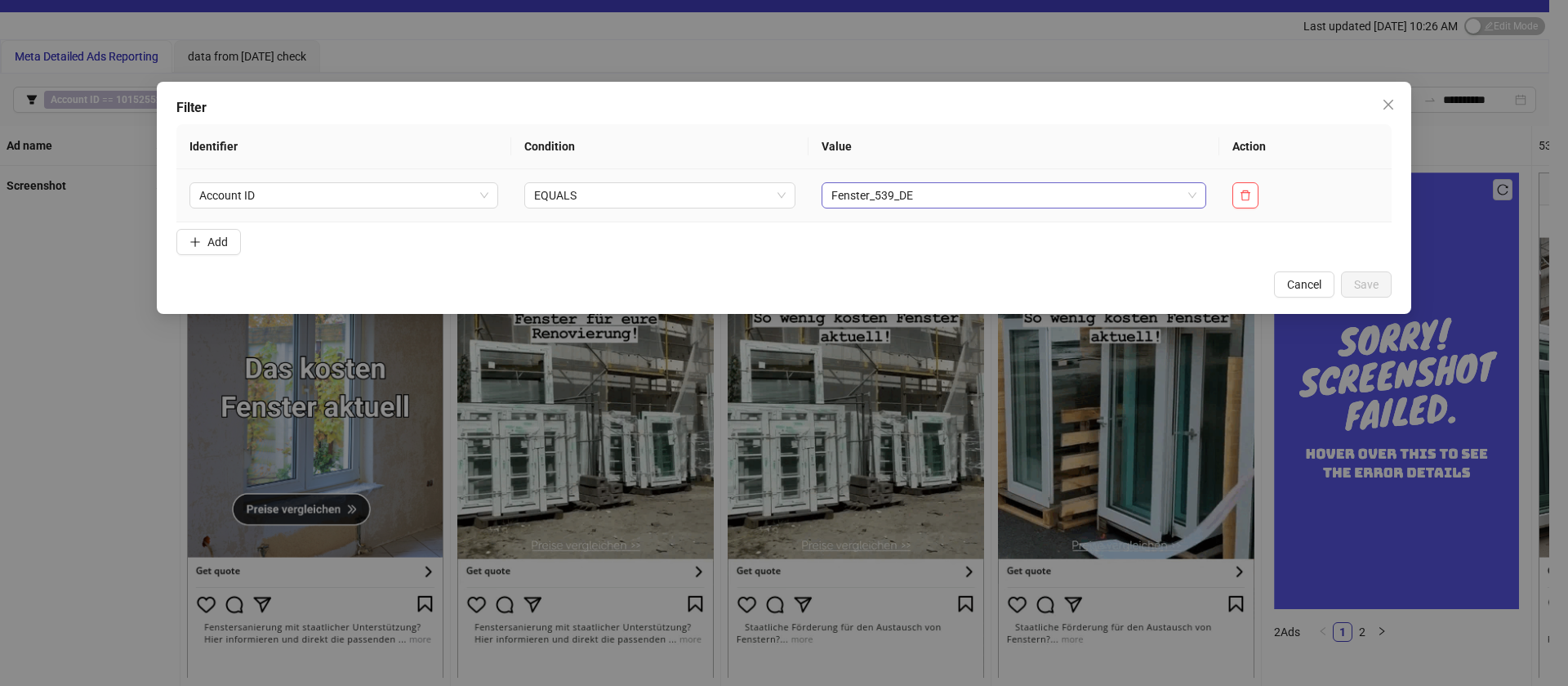
click at [886, 190] on span "Fenster_539_DE" at bounding box center [1014, 195] width 365 height 25
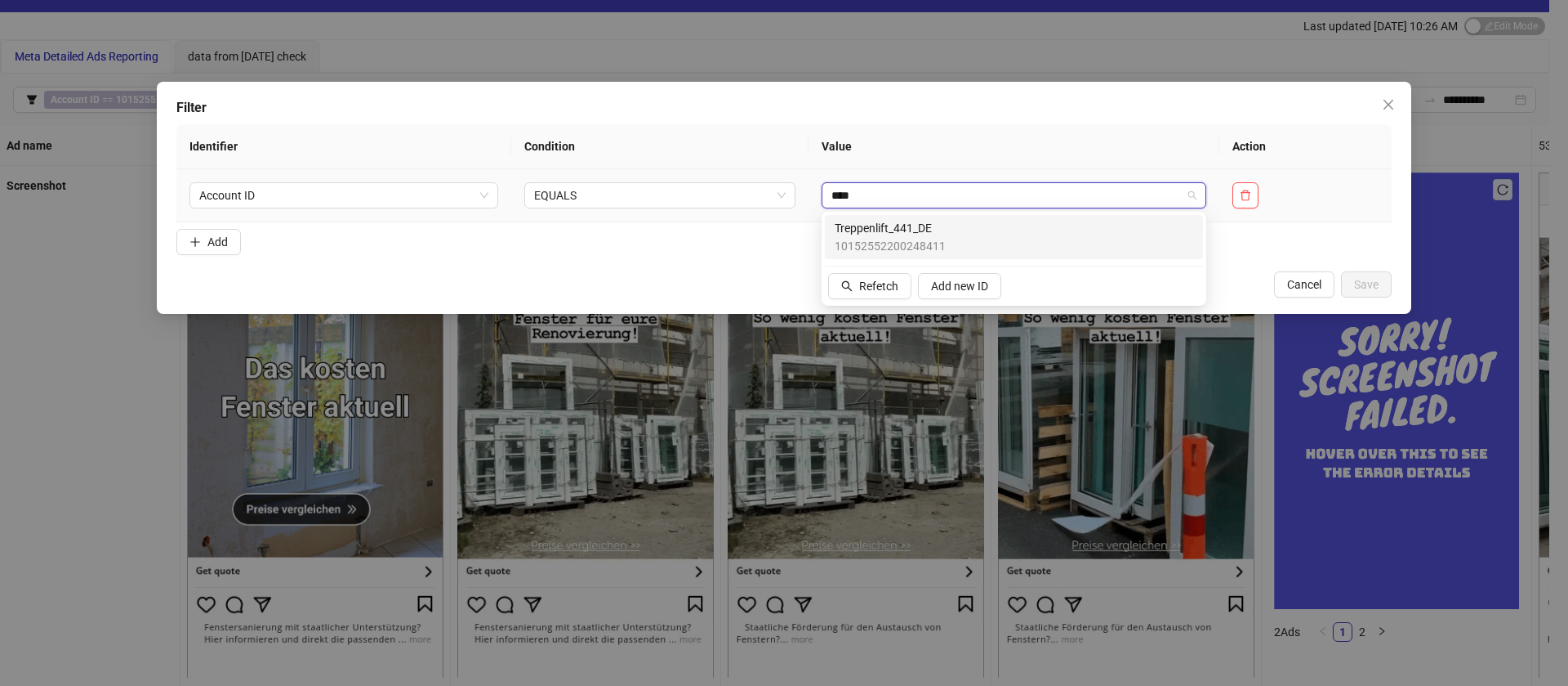
type input "*****"
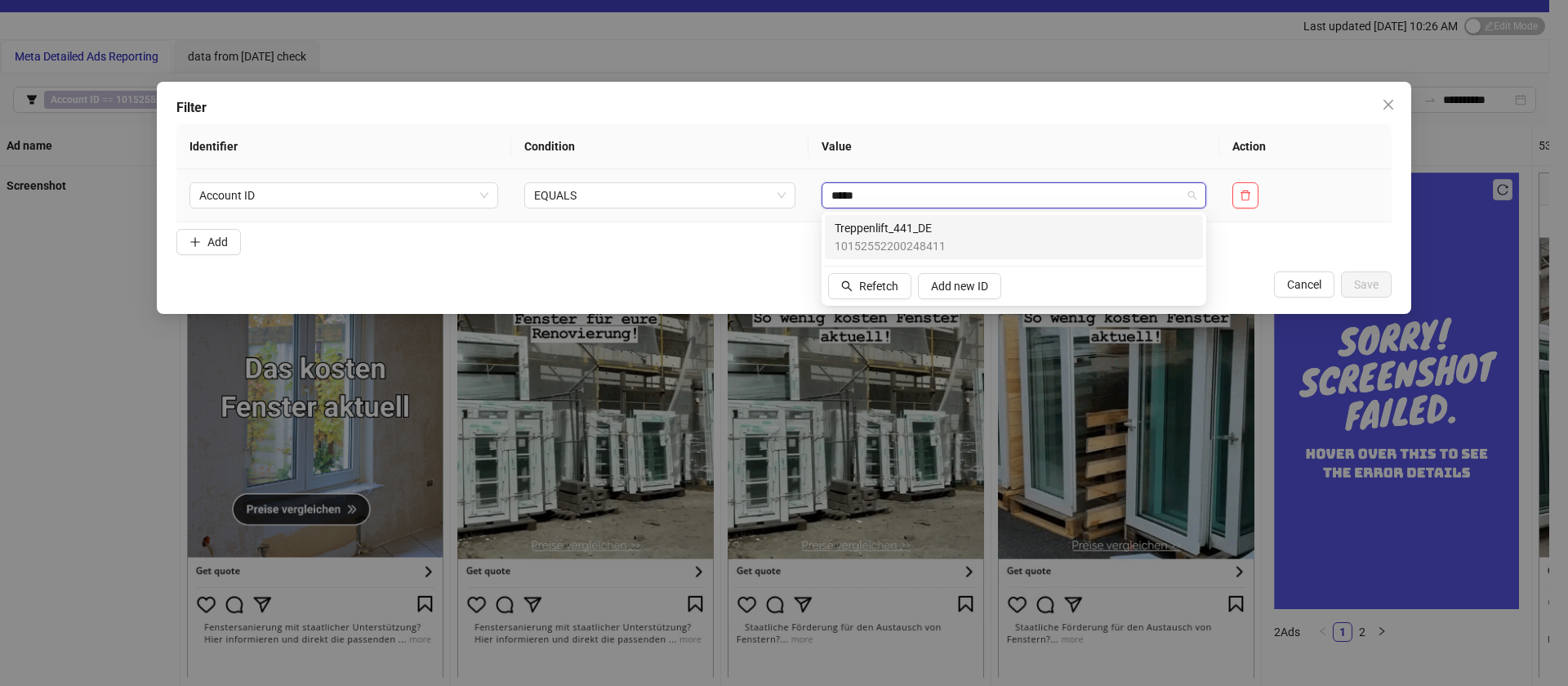
click at [912, 237] on span "10152552200248411" at bounding box center [890, 246] width 111 height 18
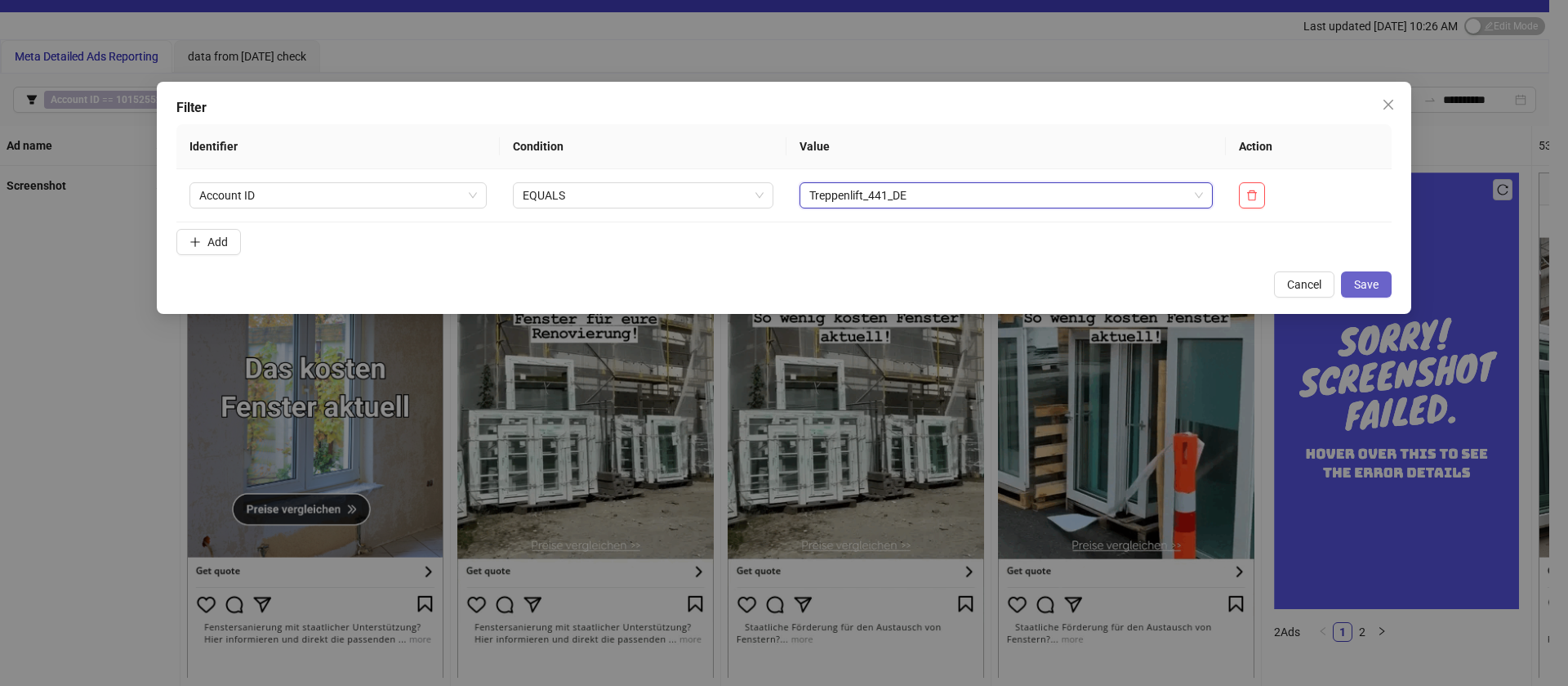
click at [1371, 286] on span "Save" at bounding box center [1366, 284] width 25 height 13
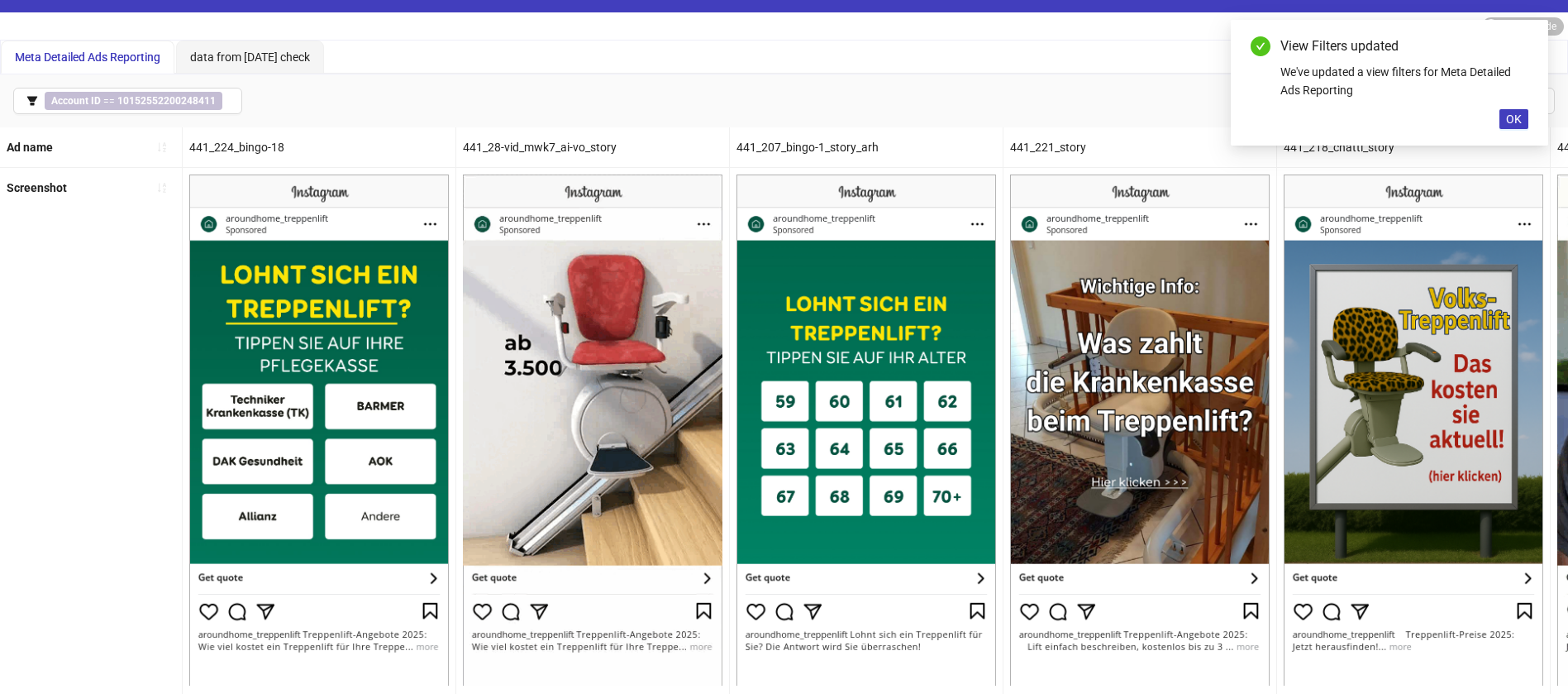
click at [63, 428] on div "Screenshot" at bounding box center [91, 449] width 183 height 563
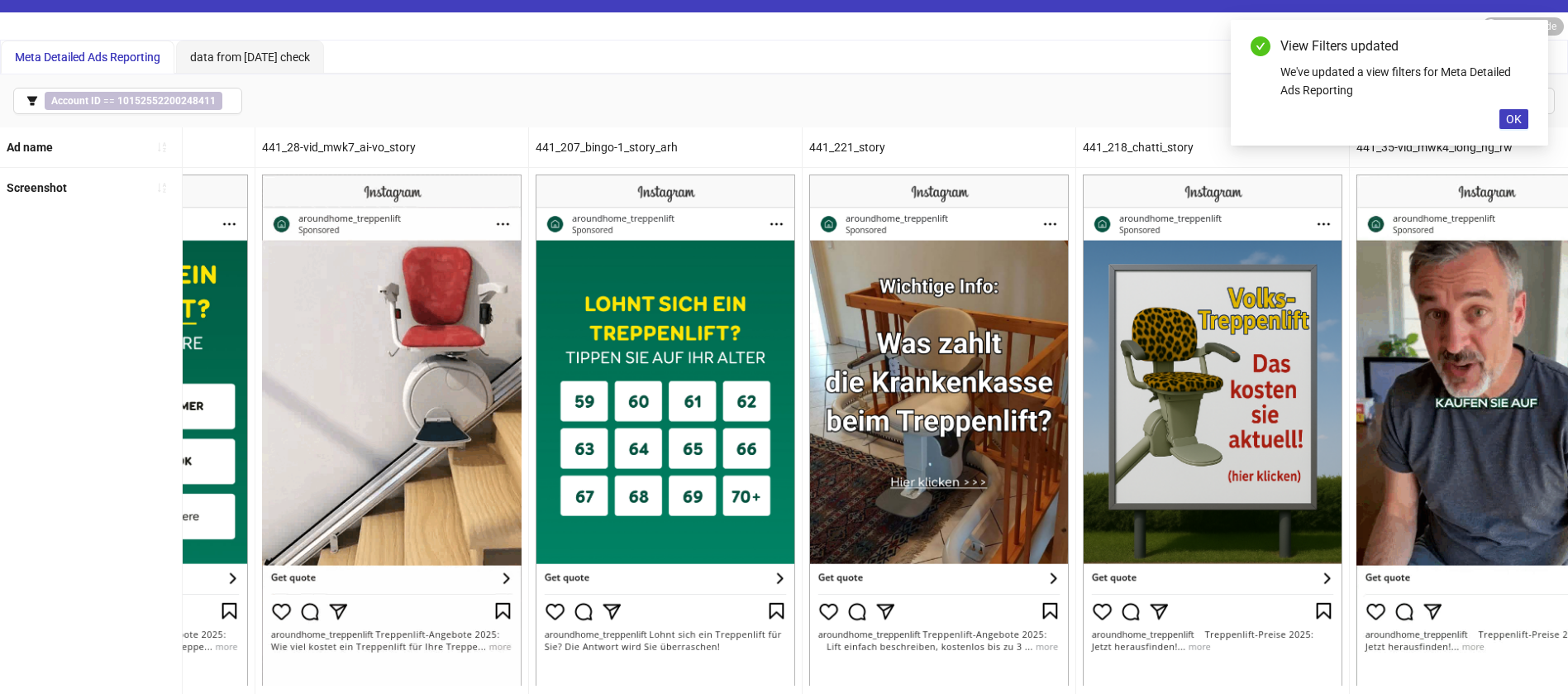
scroll to position [0, 0]
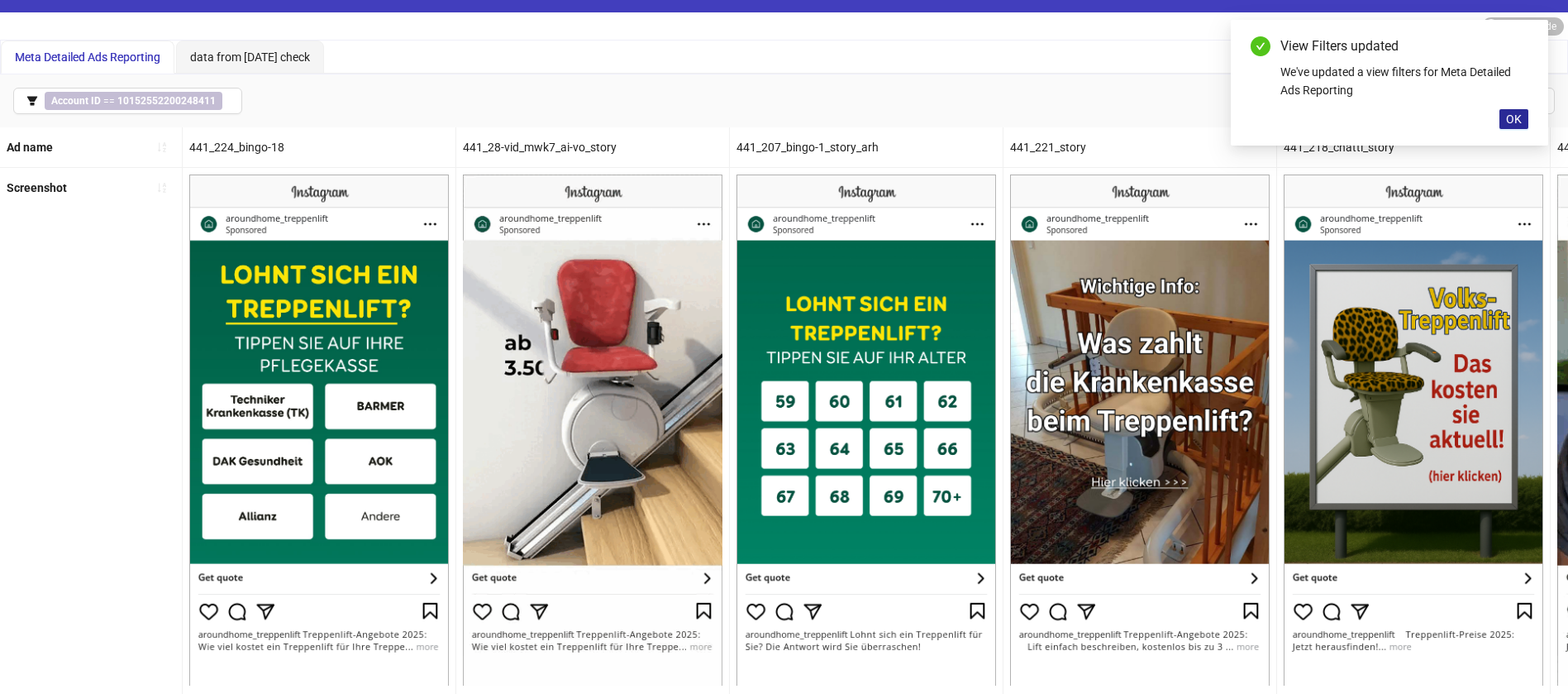
click at [1502, 115] on button "OK" at bounding box center [1513, 118] width 29 height 20
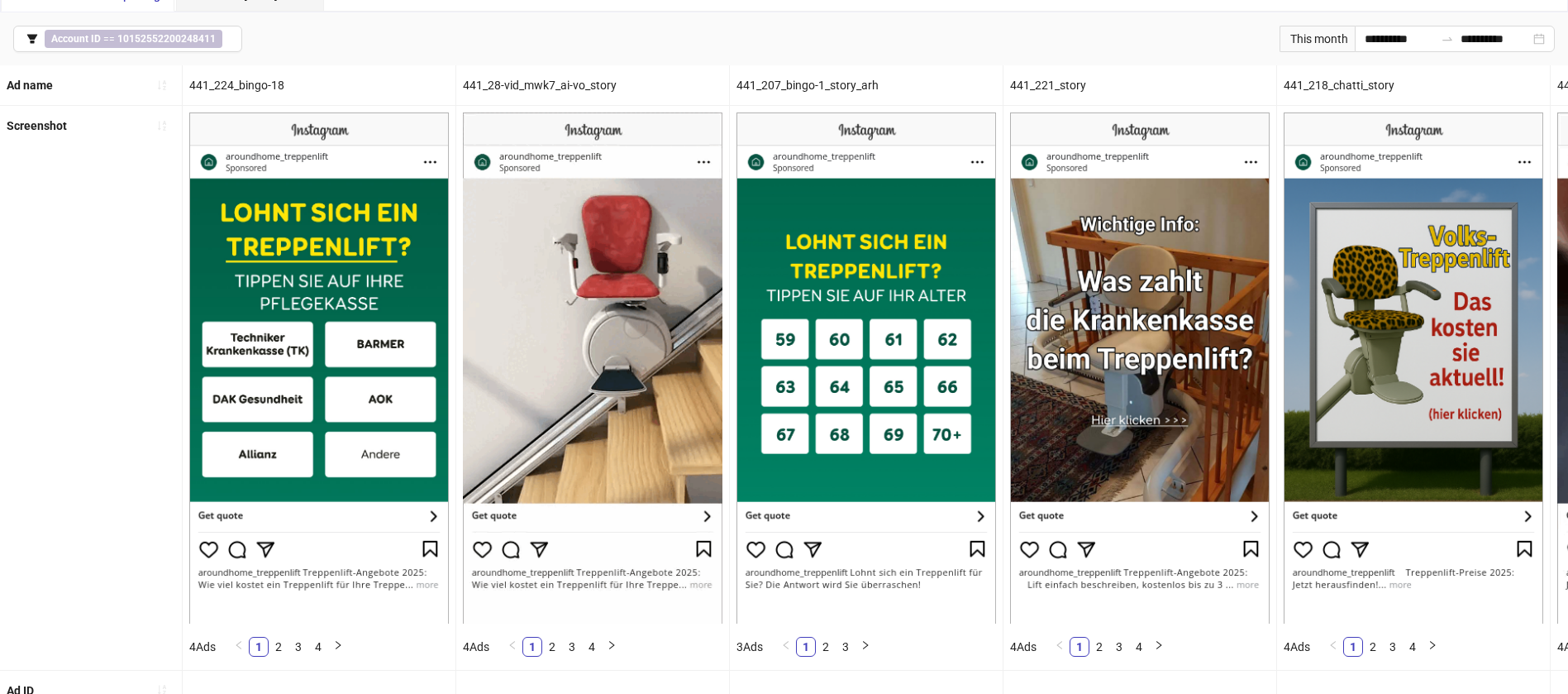
scroll to position [93, 0]
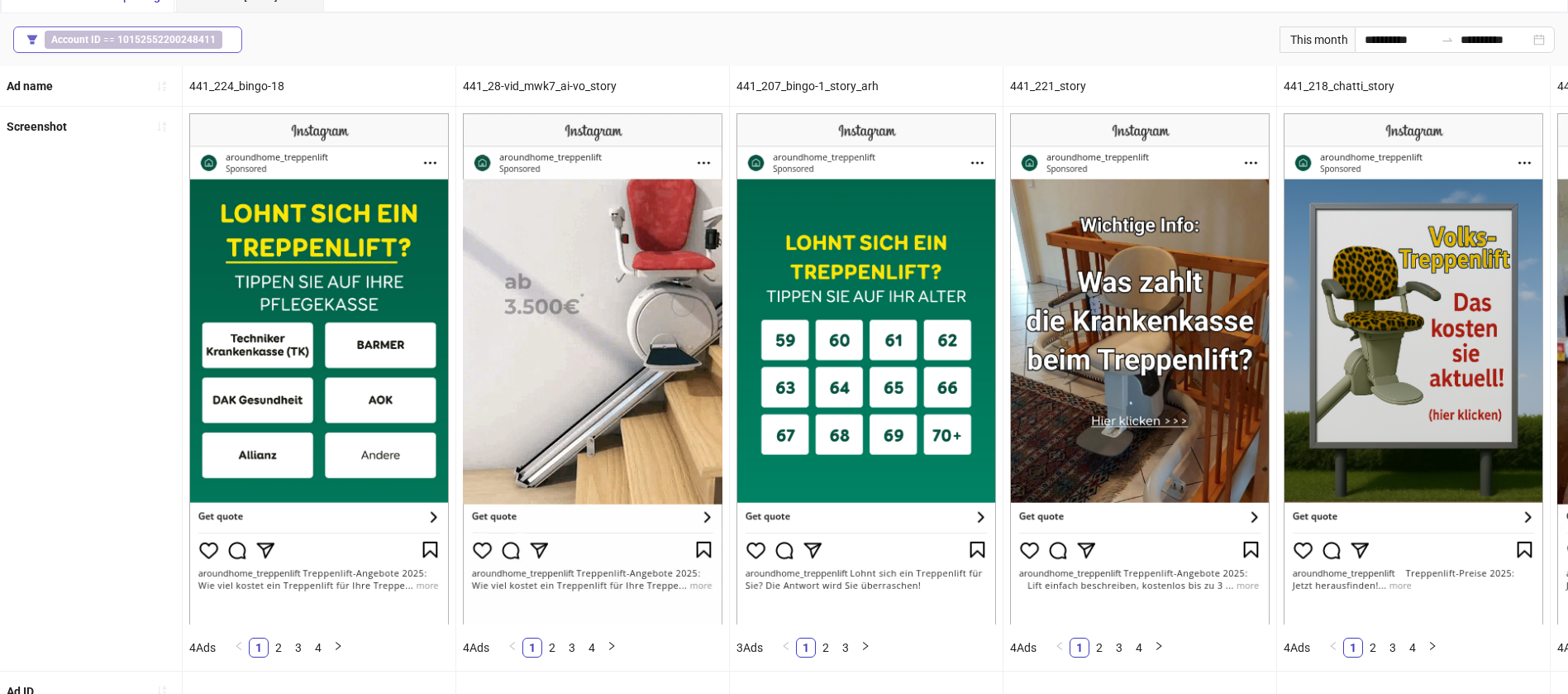
click at [203, 34] on b "10152552200248411" at bounding box center [166, 39] width 98 height 11
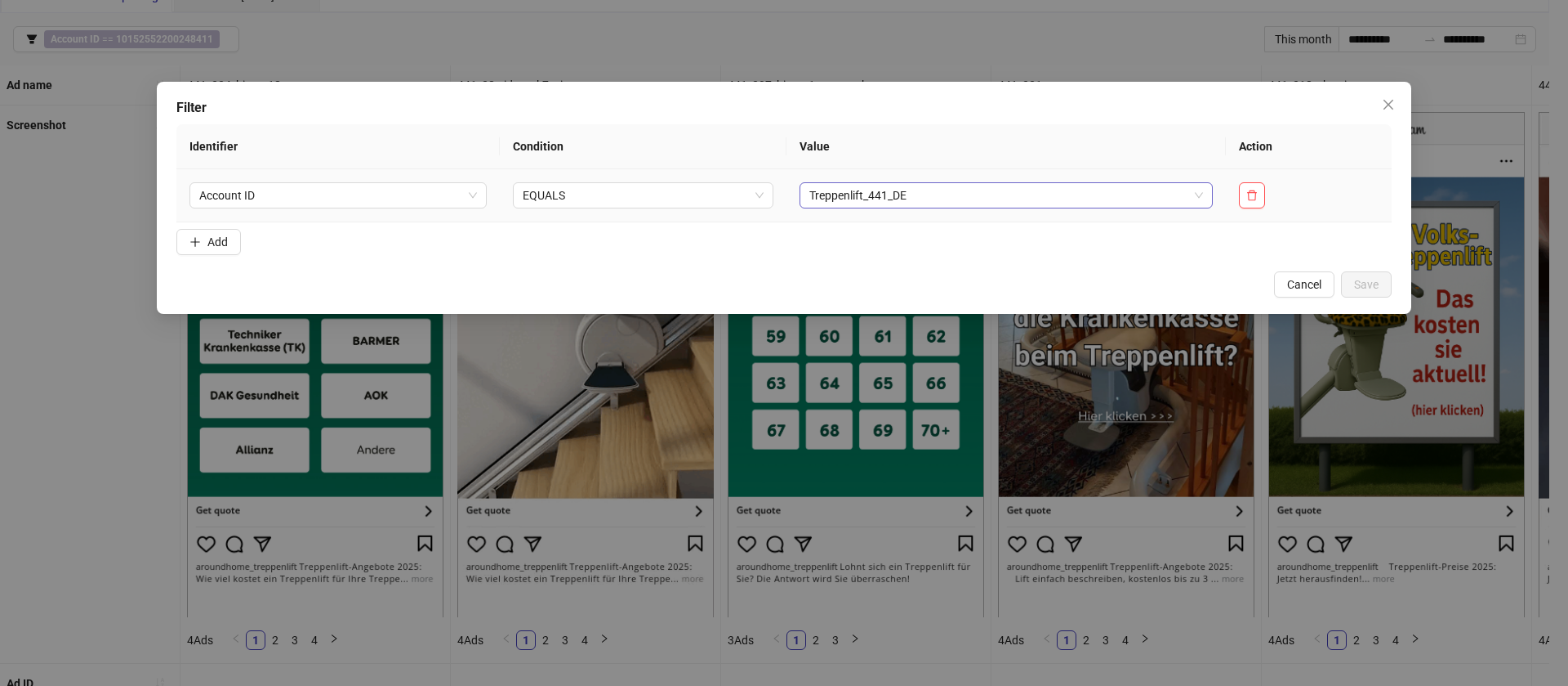
click at [870, 205] on span "Treppenlift_441_DE" at bounding box center [1006, 195] width 394 height 25
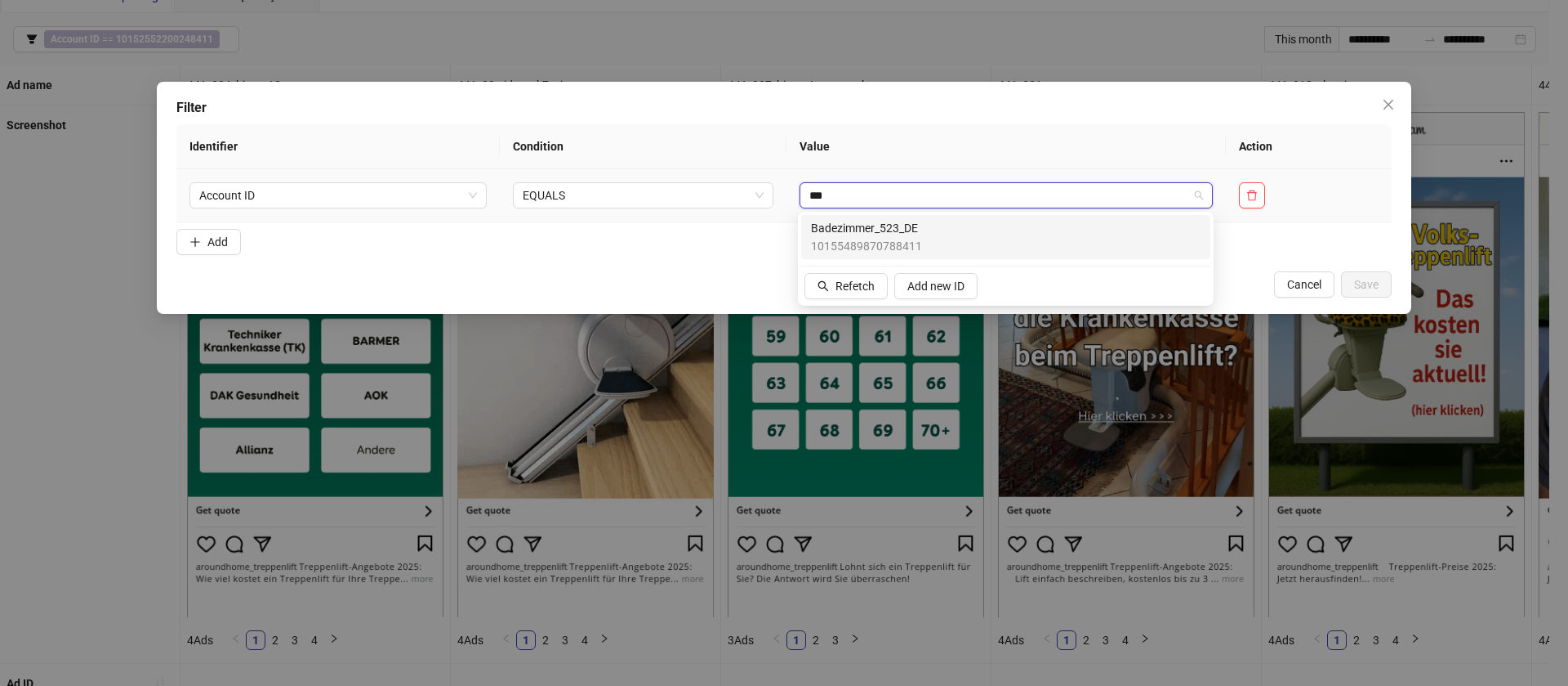
type input "****"
click at [879, 232] on span "Badezimmer_523_DE" at bounding box center [866, 228] width 111 height 18
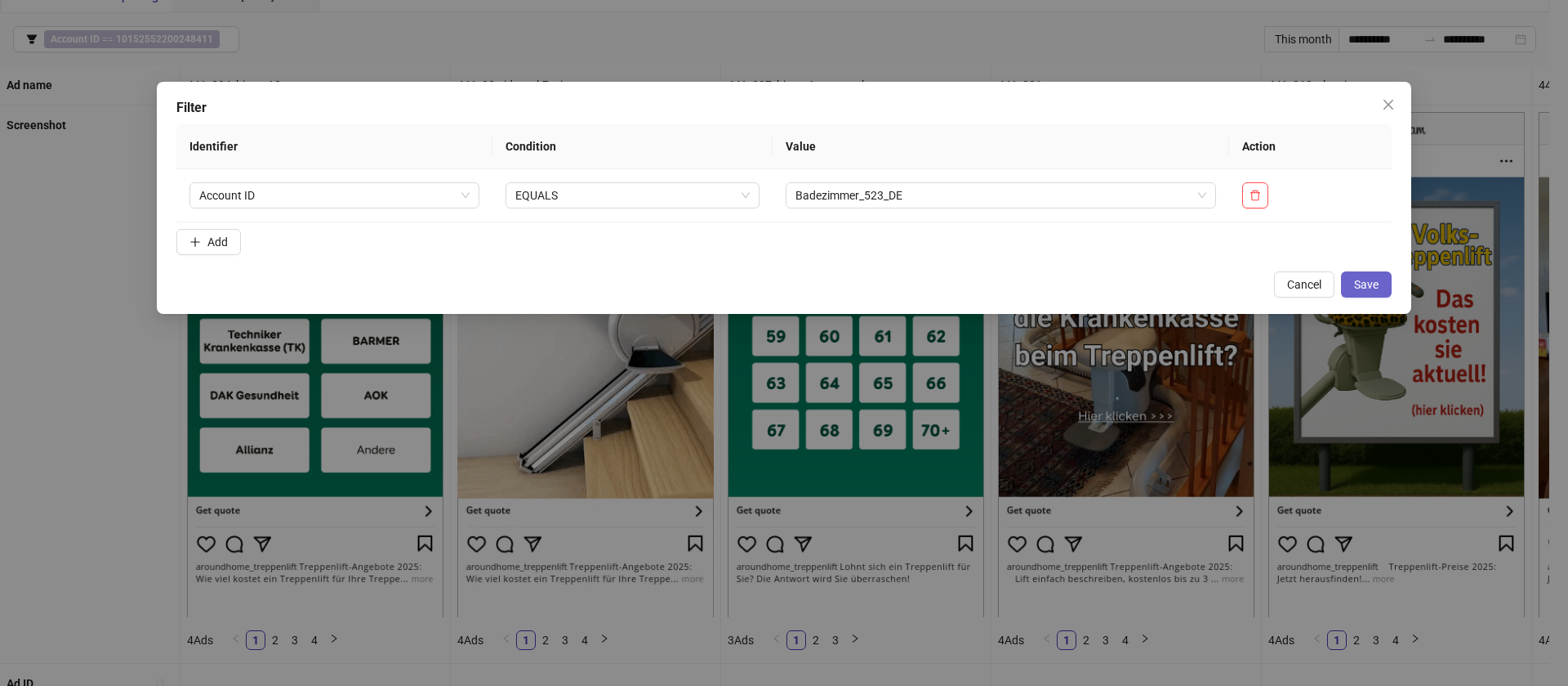
click at [1368, 287] on span "Save" at bounding box center [1366, 284] width 25 height 13
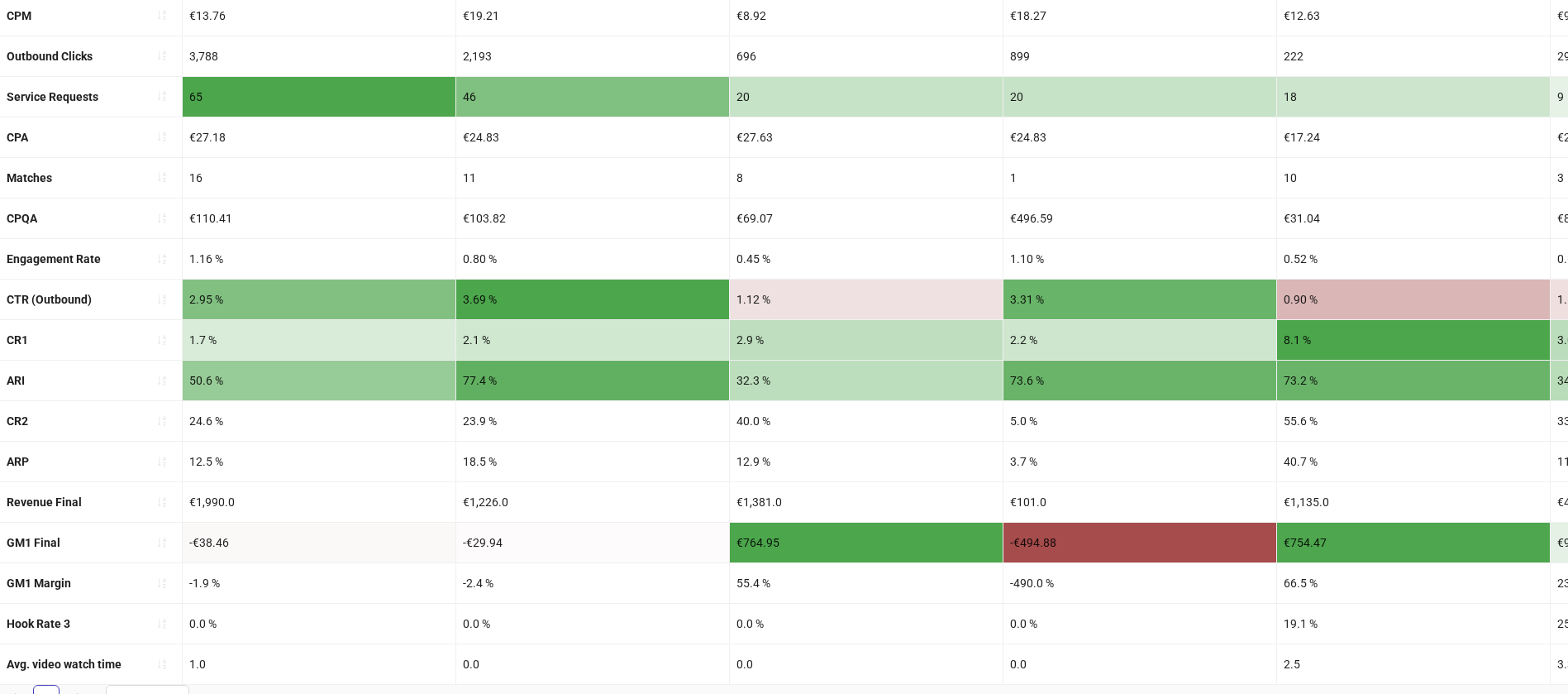
scroll to position [404, 0]
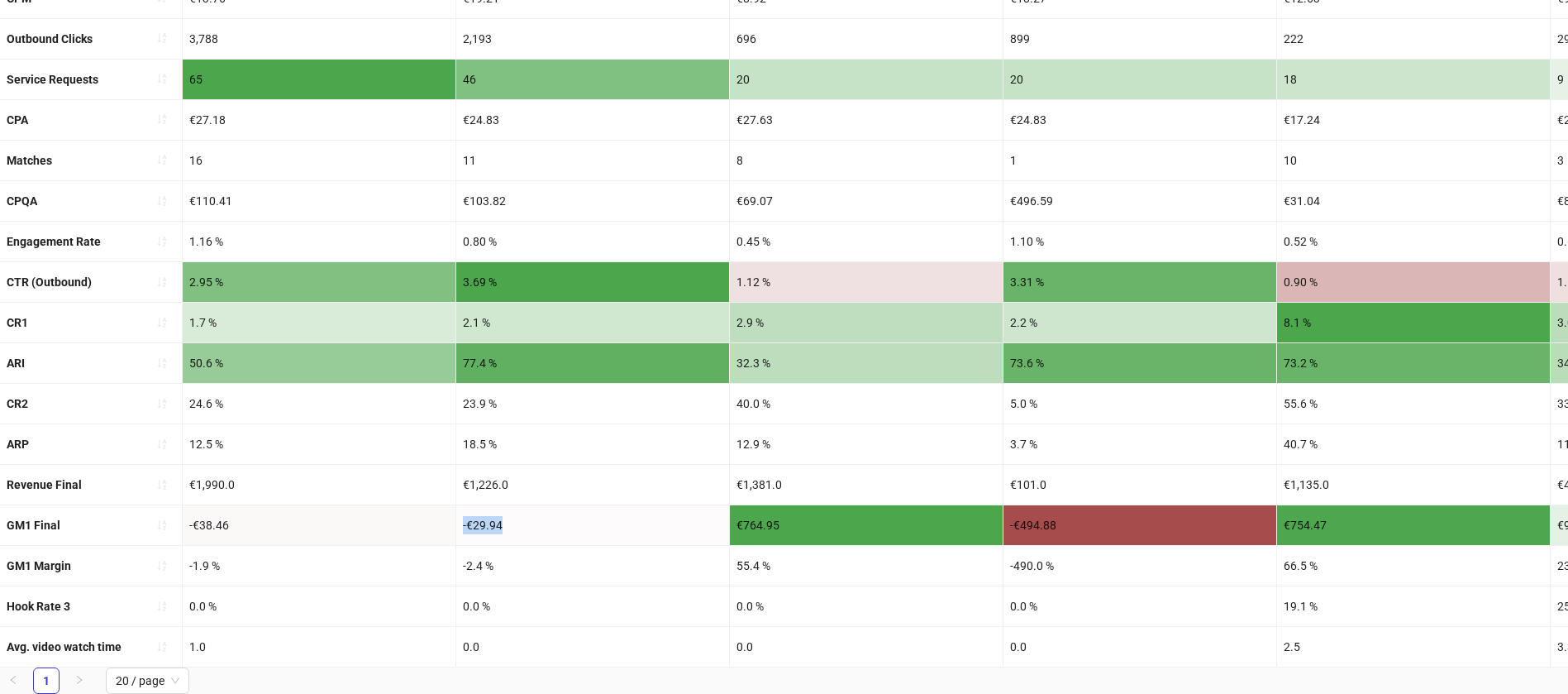
drag, startPoint x: 542, startPoint y: 510, endPoint x: 429, endPoint y: 511, distance: 113.0
click at [615, 508] on div "-€29.94" at bounding box center [593, 525] width 273 height 40
drag, startPoint x: 828, startPoint y: 495, endPoint x: 641, endPoint y: 510, distance: 187.6
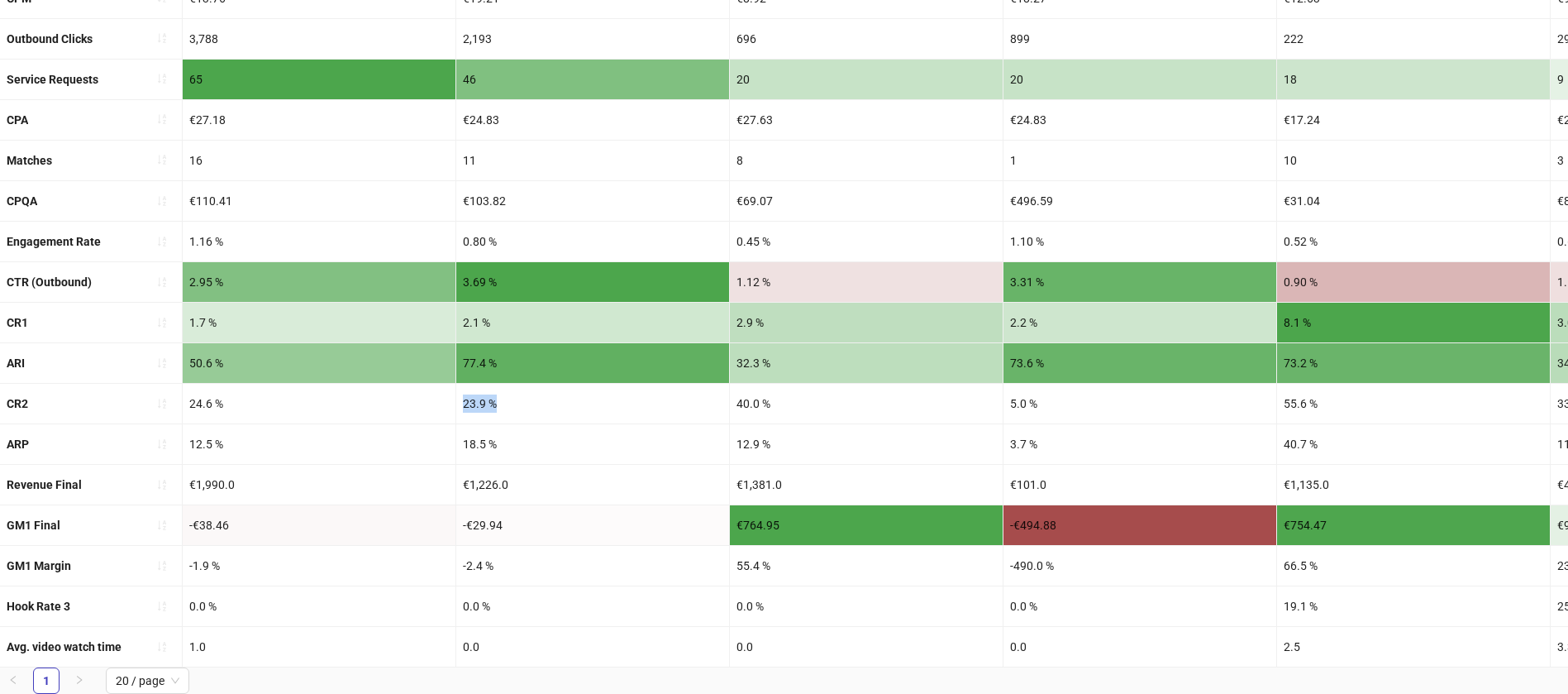
drag, startPoint x: 511, startPoint y: 377, endPoint x: 386, endPoint y: 371, distance: 125.1
drag, startPoint x: 804, startPoint y: 384, endPoint x: 453, endPoint y: 382, distance: 351.0
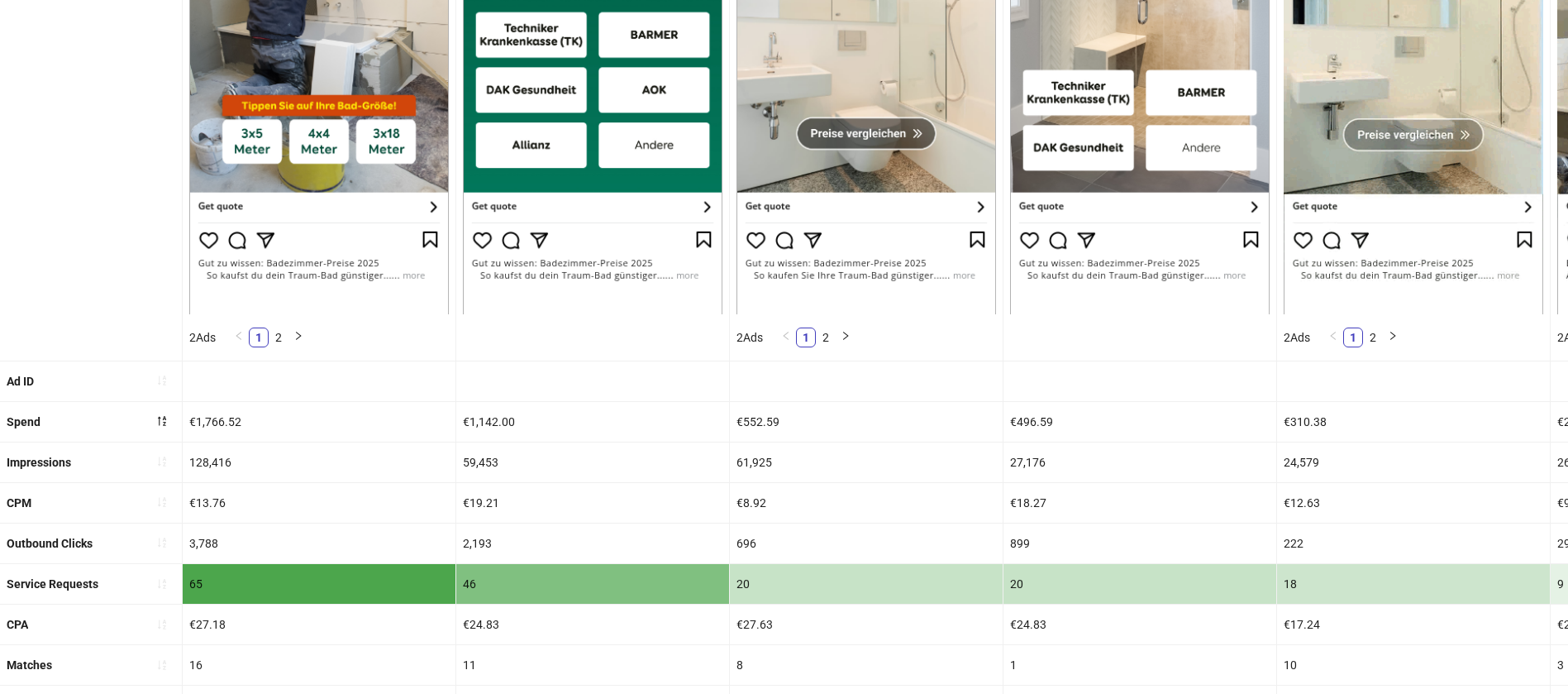
scroll to position [0, 0]
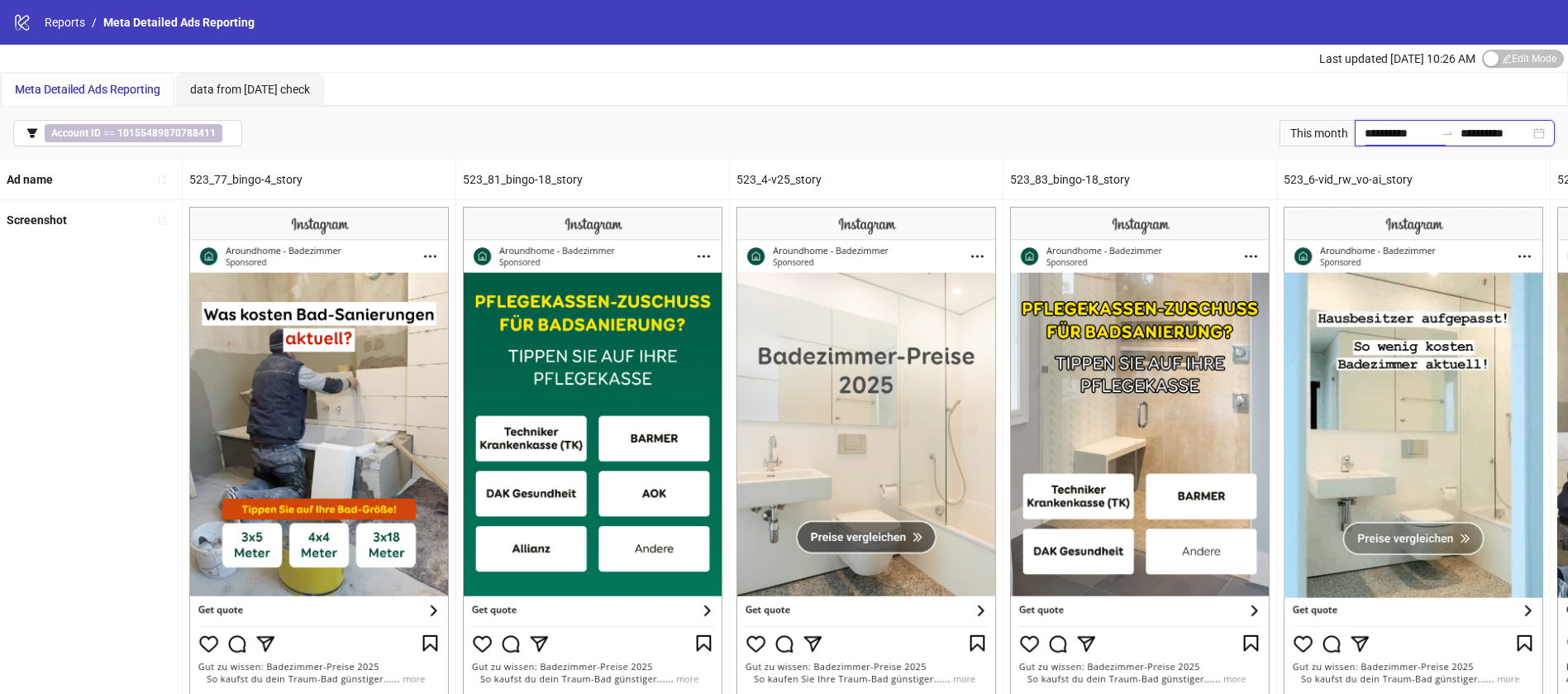
click at [1412, 139] on input "**********" at bounding box center [1399, 133] width 70 height 18
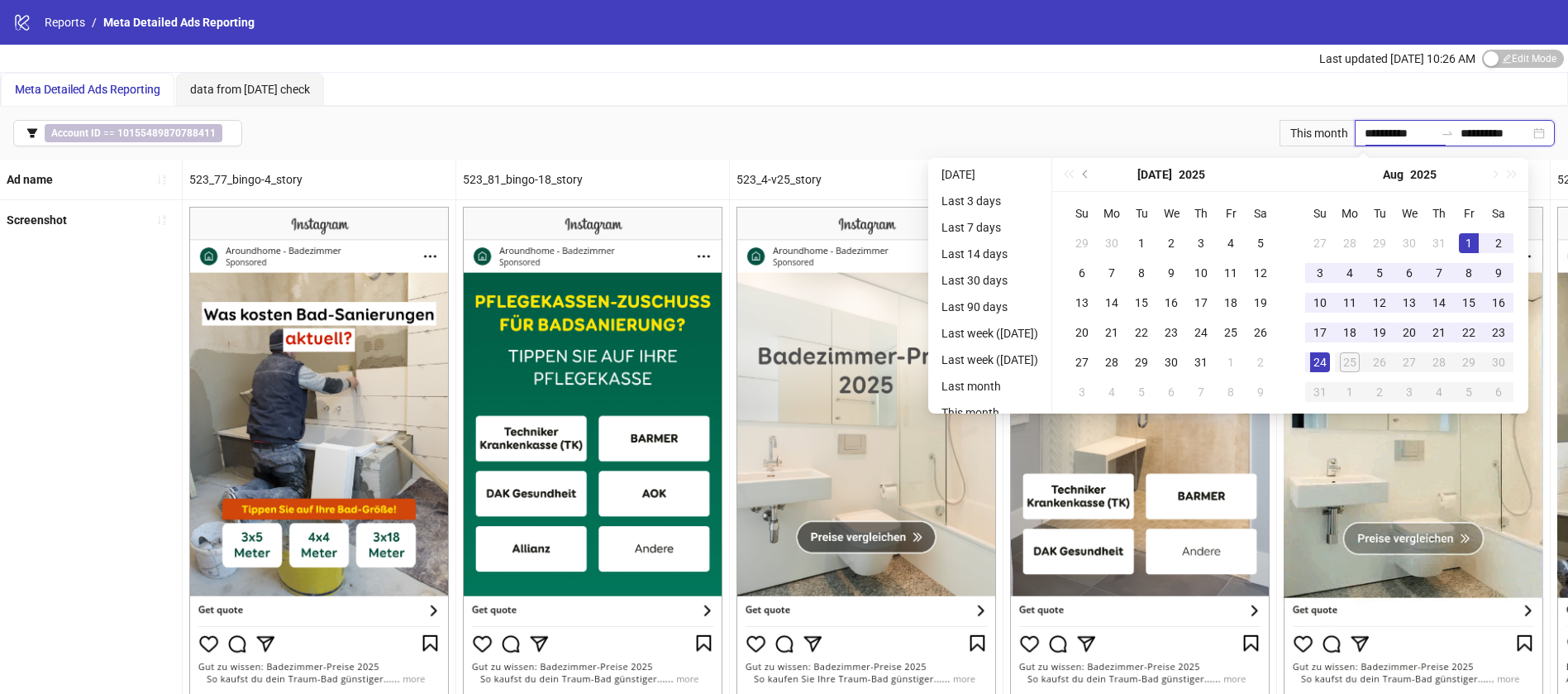
type input "**********"
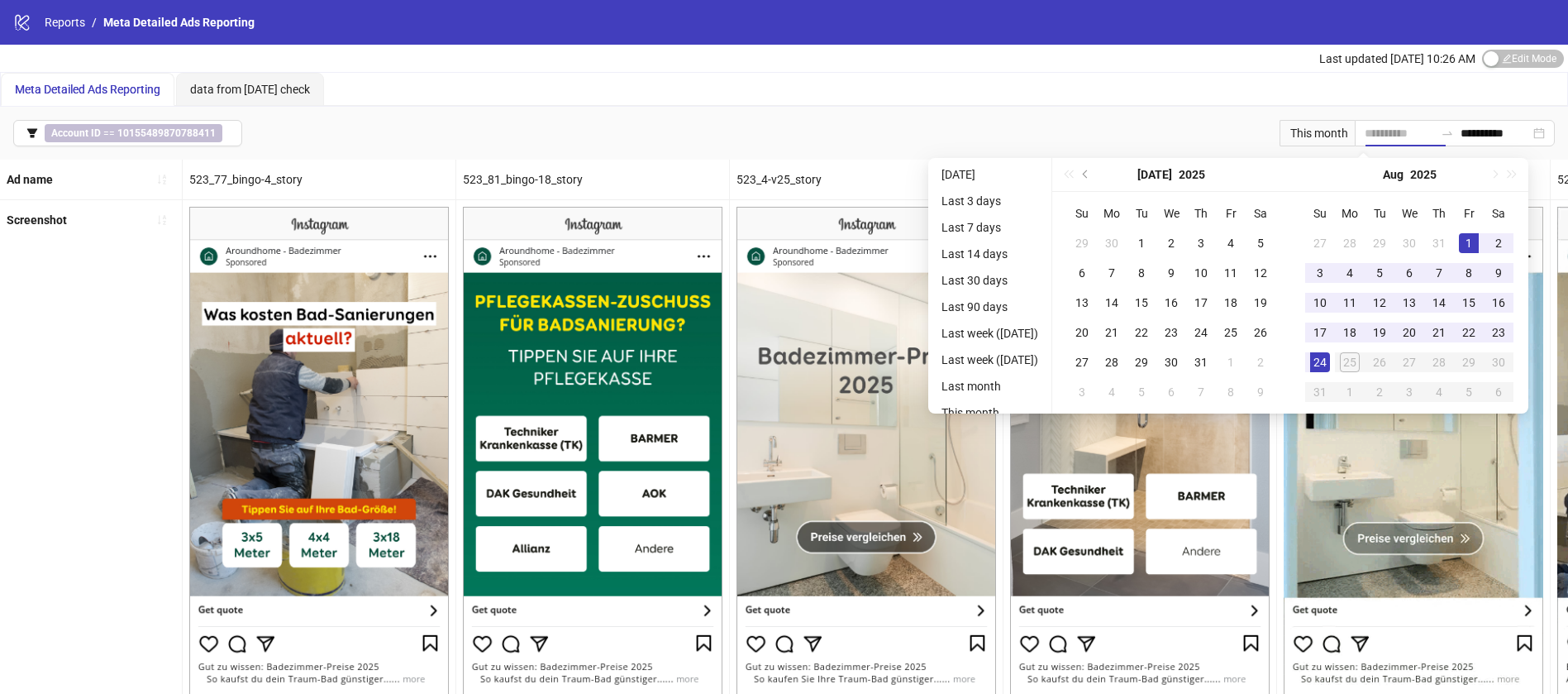
click at [1484, 234] on td "1" at bounding box center [1468, 243] width 30 height 30
type input "**********"
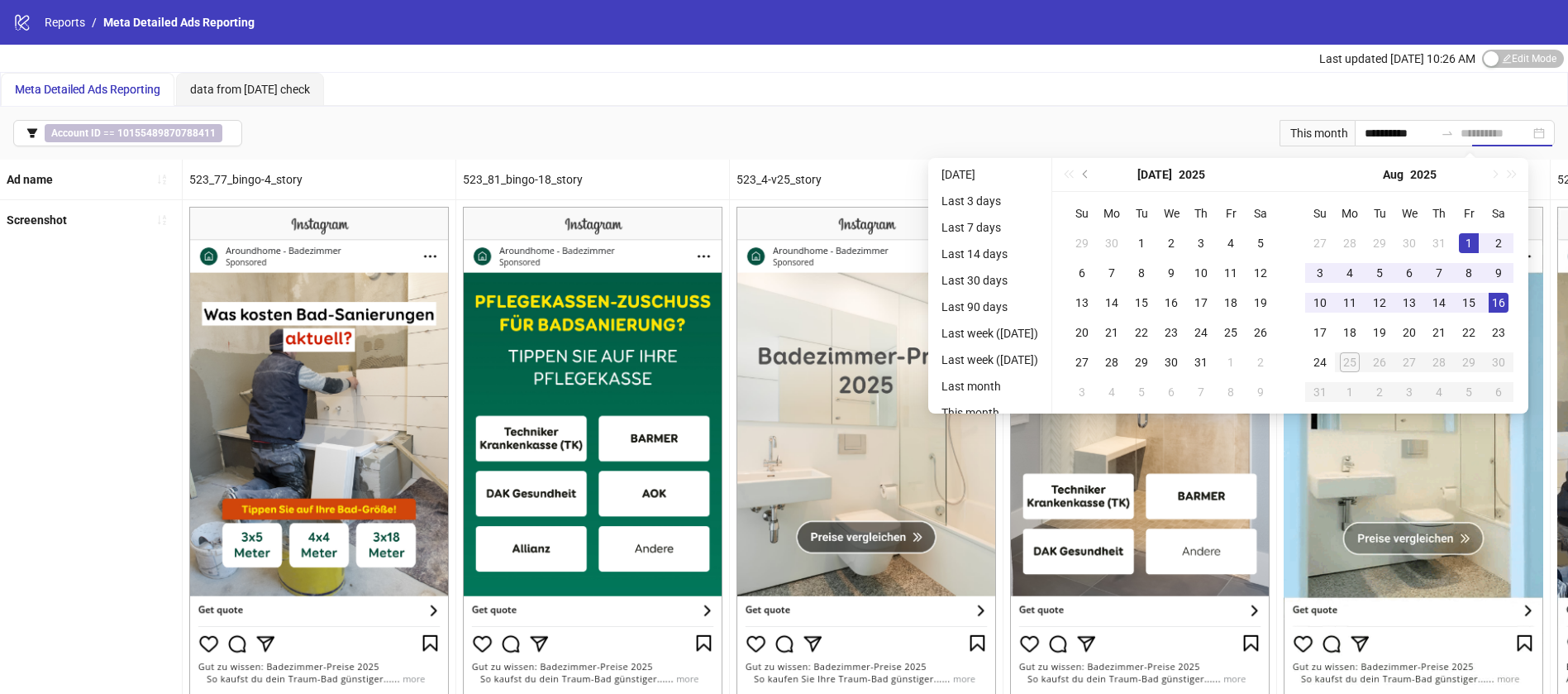
click at [1508, 304] on div "16" at bounding box center [1498, 303] width 20 height 20
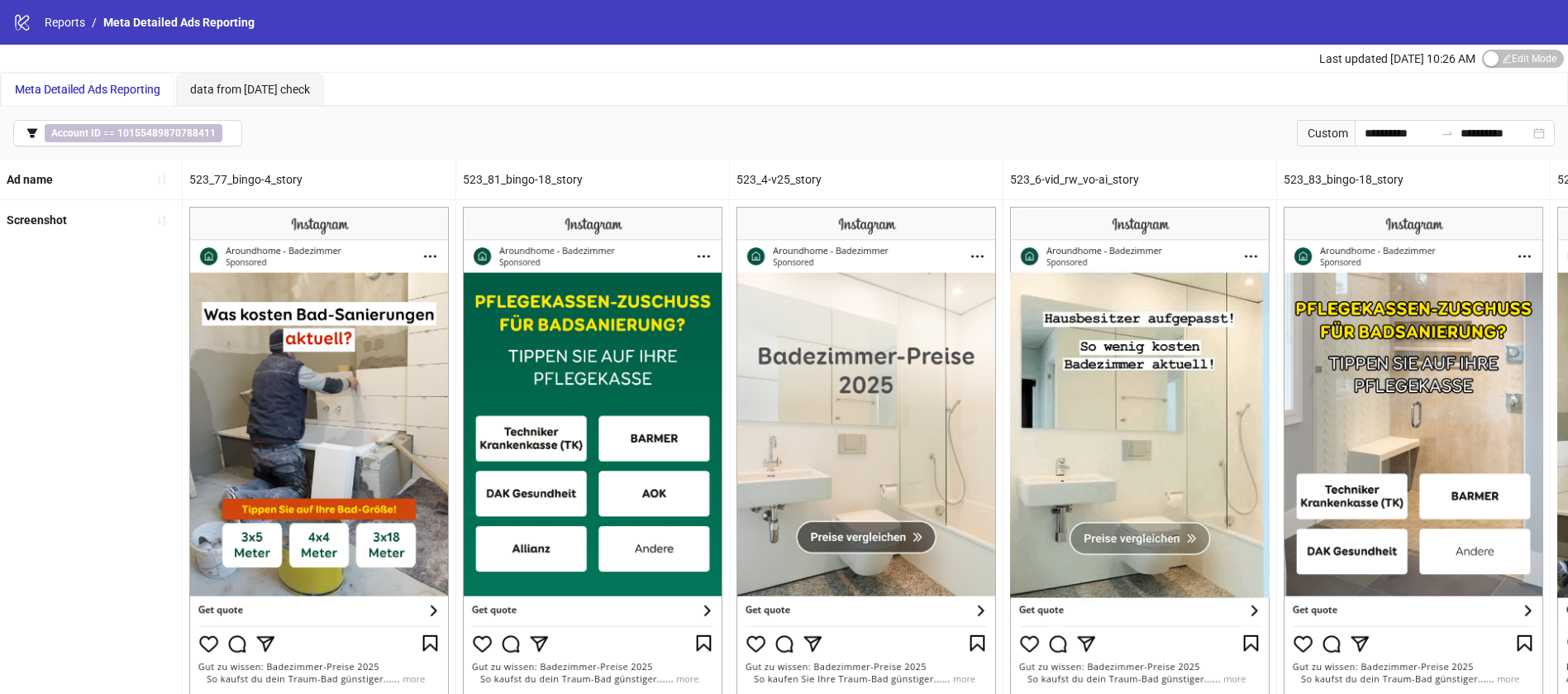
scroll to position [3, 0]
